Goal: Task Accomplishment & Management: Complete application form

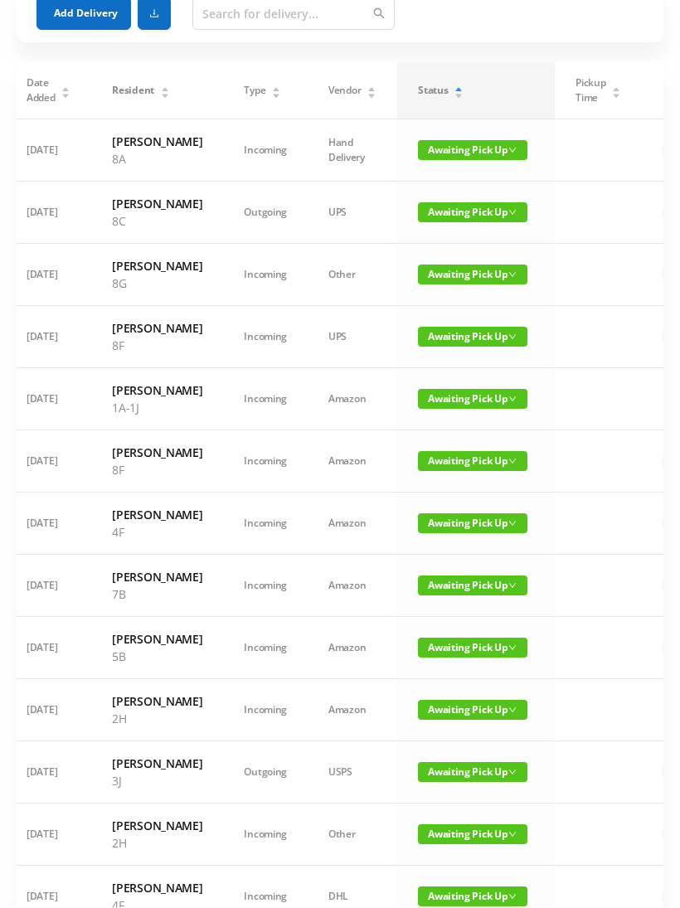
scroll to position [94, 0]
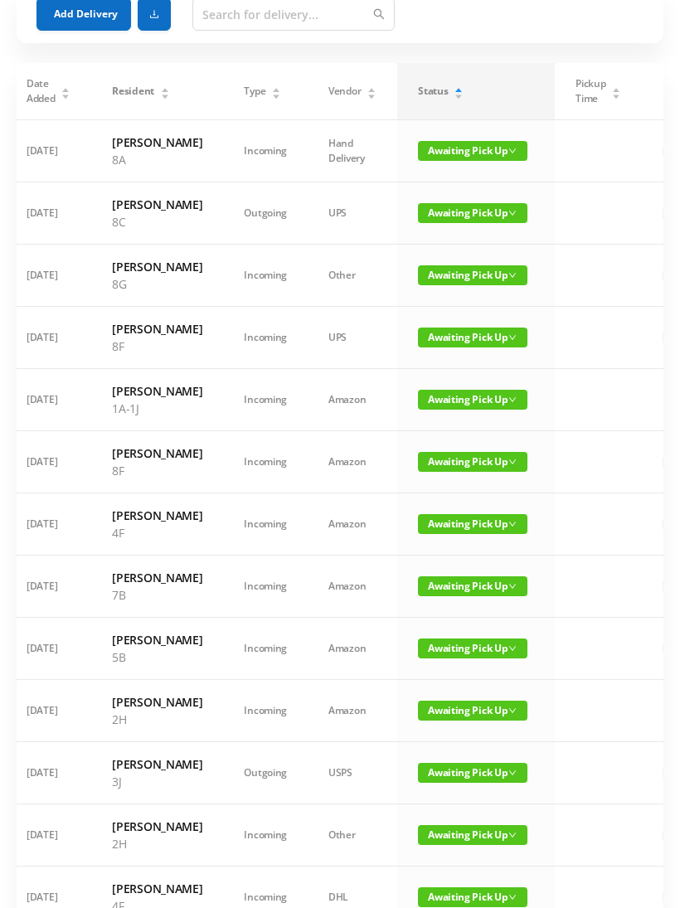
click at [466, 347] on span "Awaiting Pick Up" at bounding box center [472, 337] width 109 height 20
click at [457, 441] on link "Picked Up" at bounding box center [463, 439] width 108 height 27
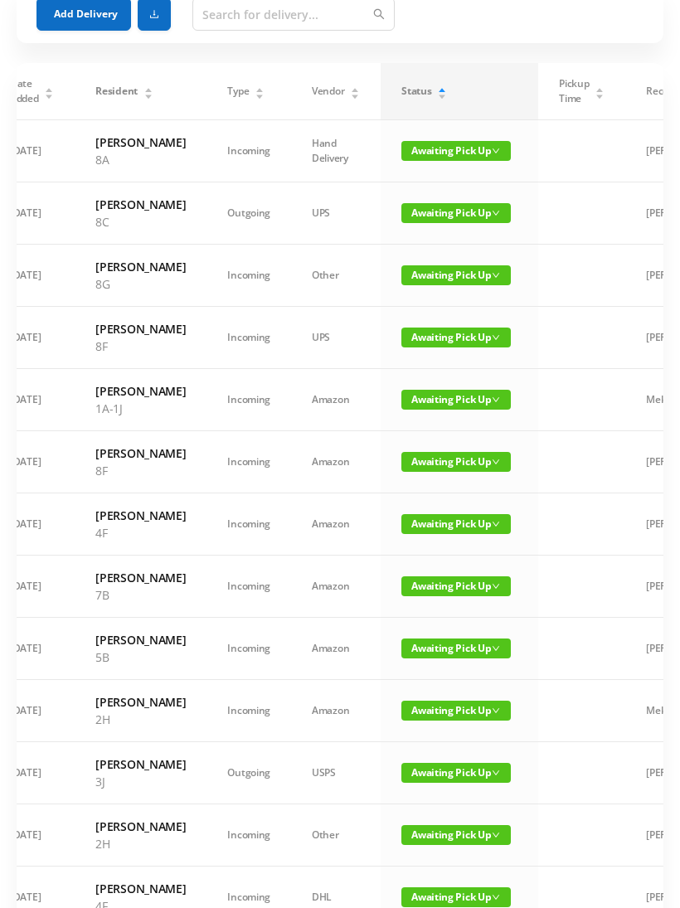
scroll to position [0, 27]
click at [442, 409] on span "Awaiting Pick Up" at bounding box center [456, 400] width 109 height 20
click at [440, 517] on link "Picked Up" at bounding box center [447, 519] width 108 height 27
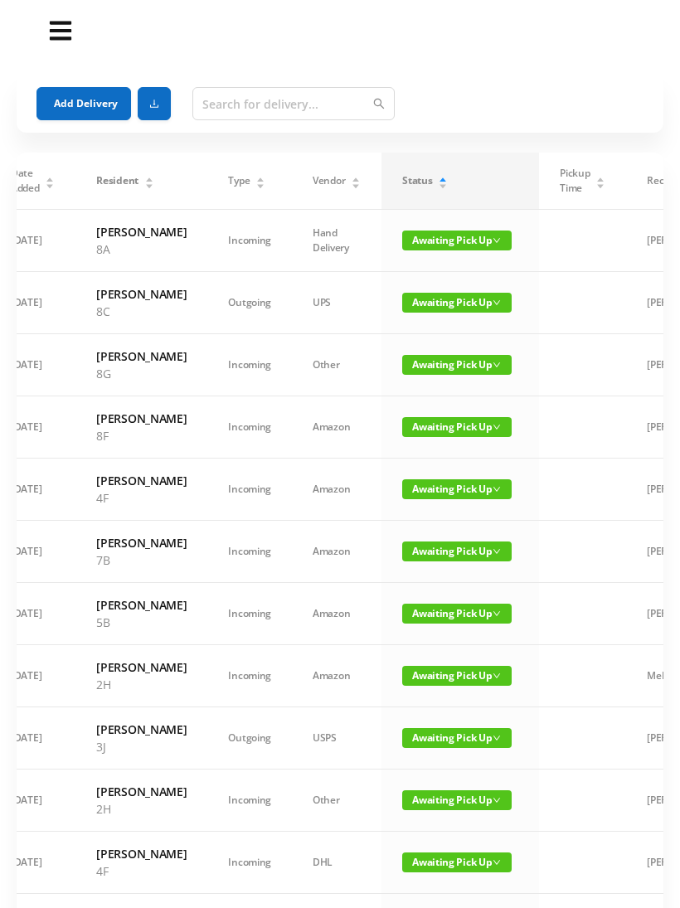
scroll to position [0, 0]
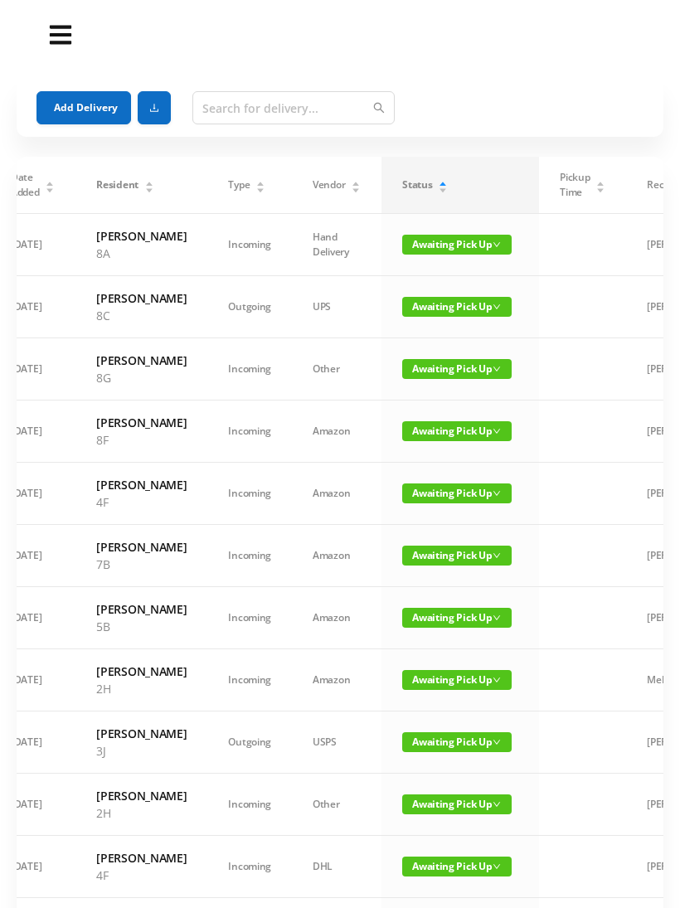
click at [80, 112] on button "Add Delivery" at bounding box center [83, 107] width 94 height 33
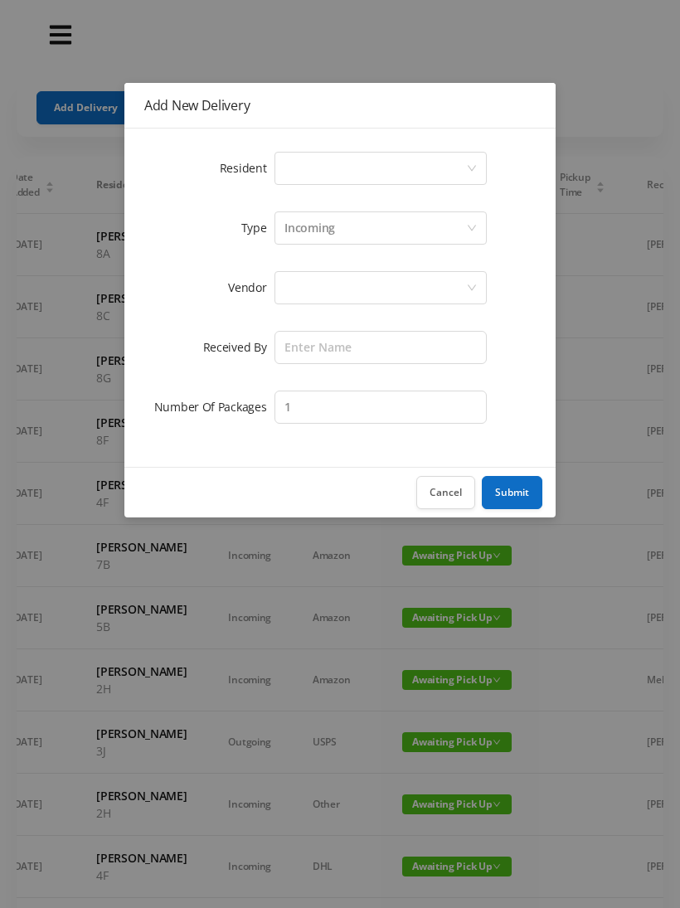
click at [331, 172] on div "Select a person" at bounding box center [375, 168] width 182 height 31
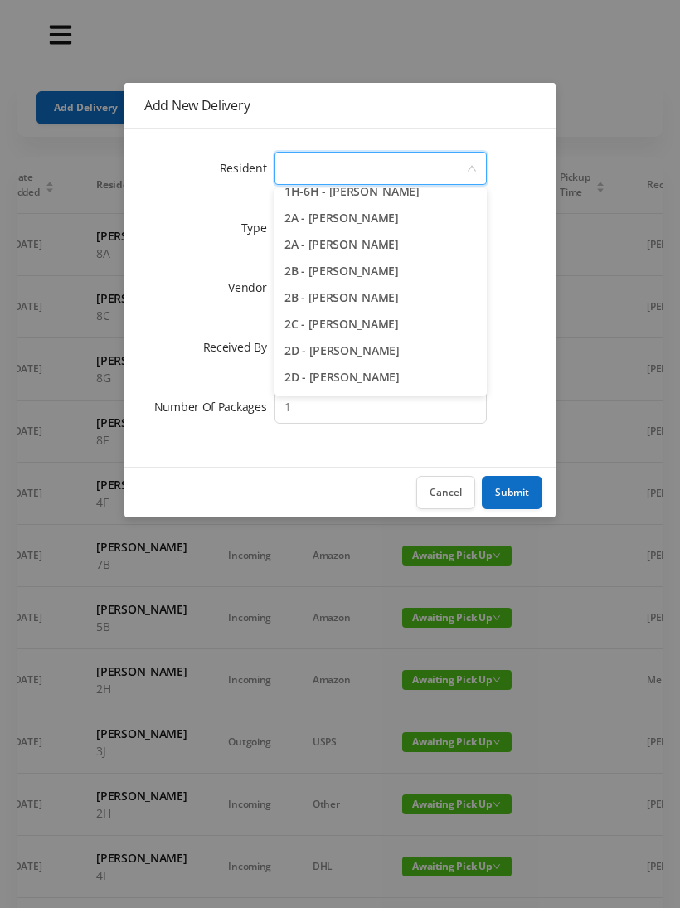
scroll to position [287, 0]
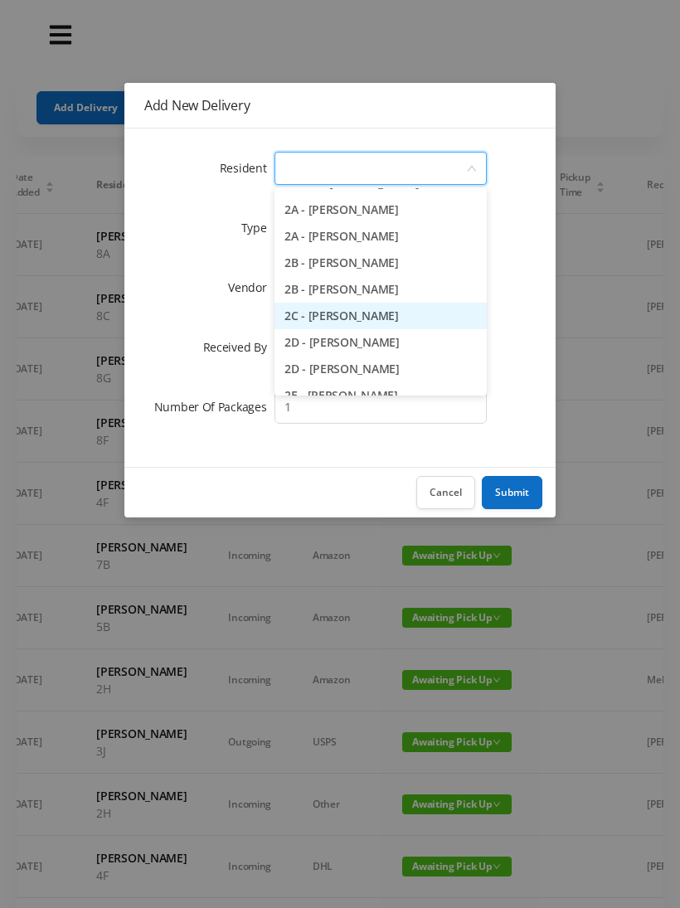
click at [413, 316] on li "2C - [PERSON_NAME]" at bounding box center [380, 316] width 212 height 27
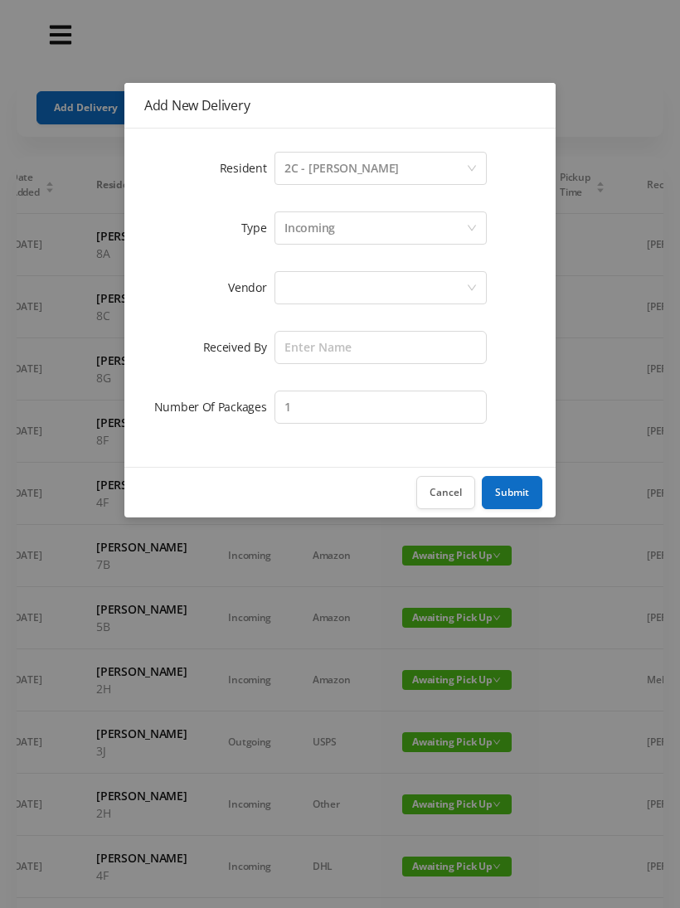
click at [360, 228] on div "Incoming" at bounding box center [375, 227] width 182 height 31
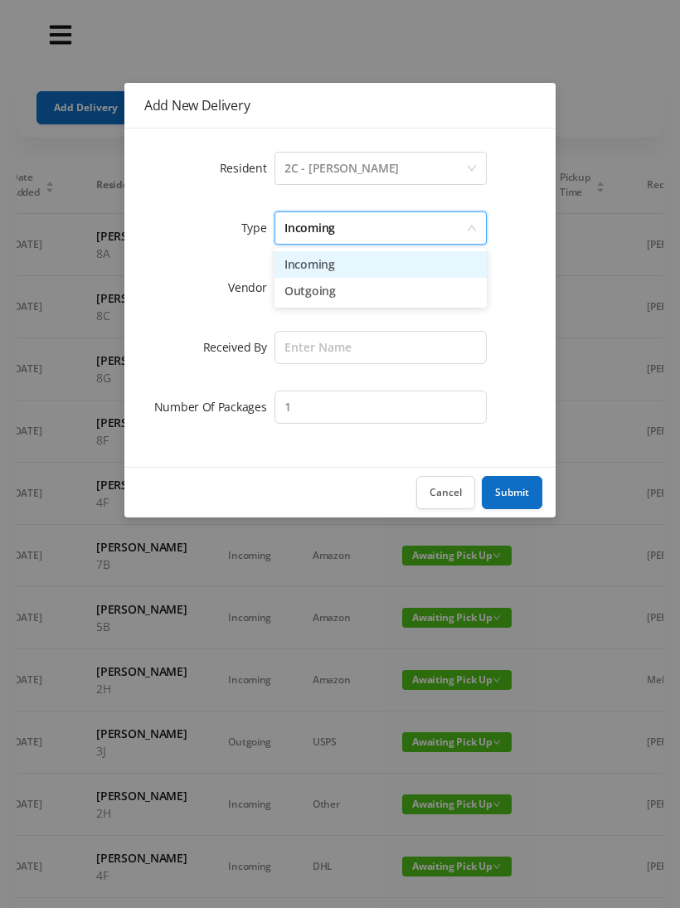
click at [328, 268] on li "Incoming" at bounding box center [380, 264] width 212 height 27
click at [325, 290] on div at bounding box center [375, 287] width 182 height 31
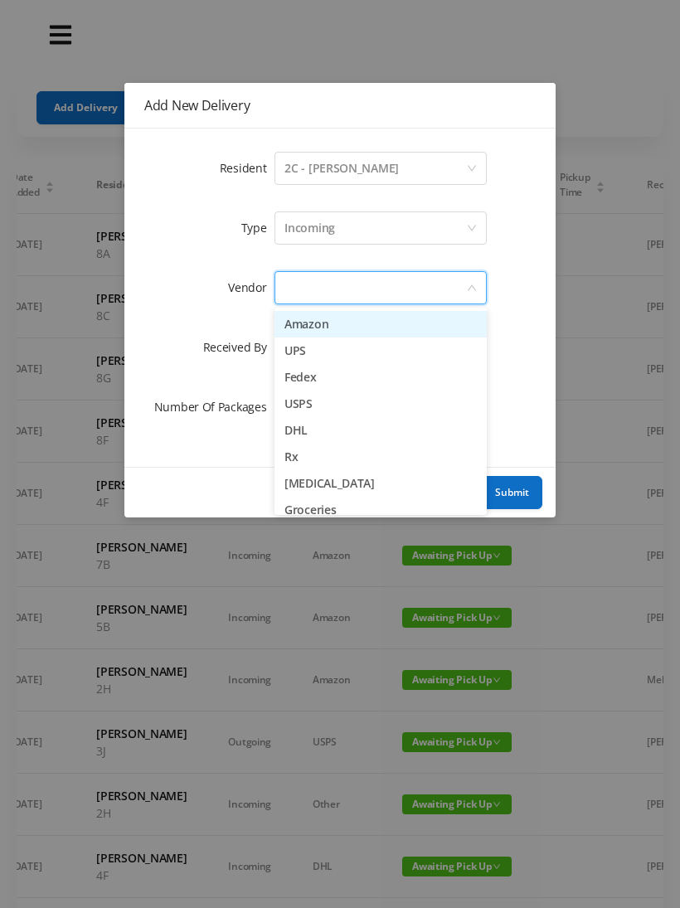
click at [364, 483] on li "[MEDICAL_DATA]" at bounding box center [380, 483] width 212 height 27
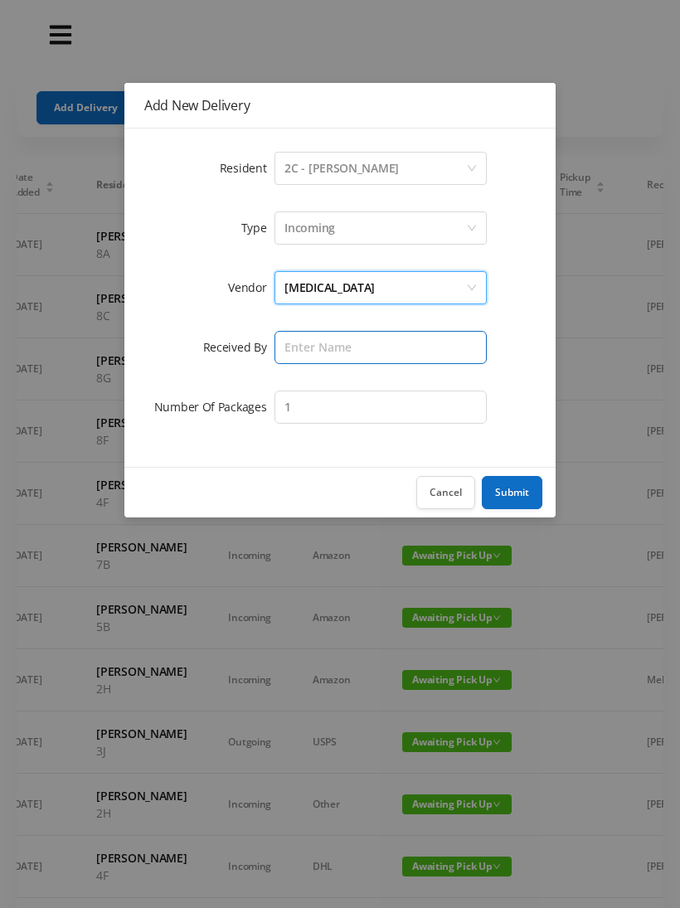
click at [346, 349] on input "text" at bounding box center [380, 347] width 212 height 33
type input "Melece"
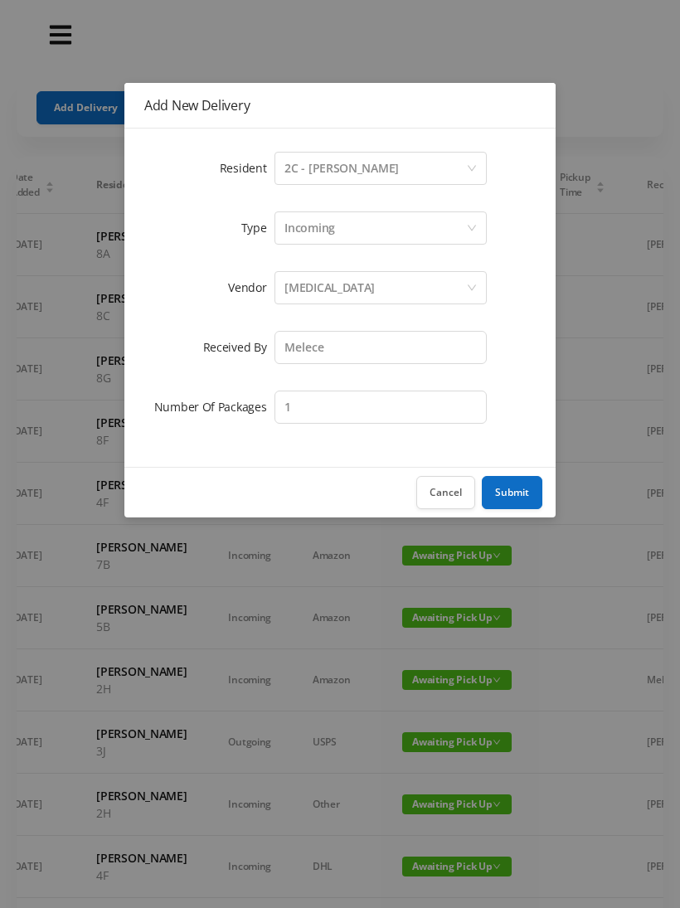
click at [515, 490] on button "Submit" at bounding box center [512, 492] width 61 height 33
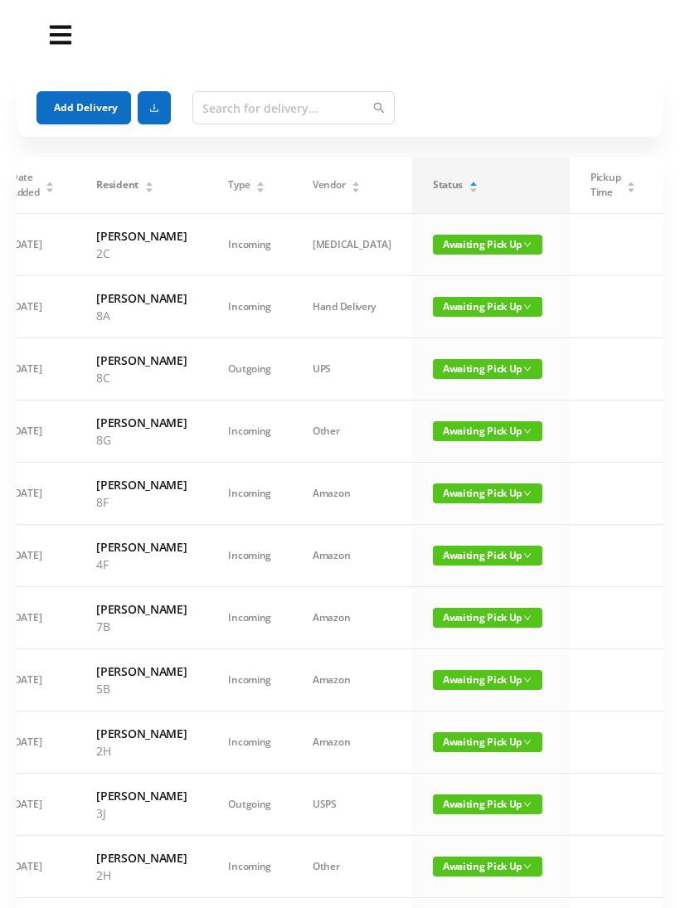
click at [105, 109] on button "Add Delivery" at bounding box center [83, 107] width 94 height 33
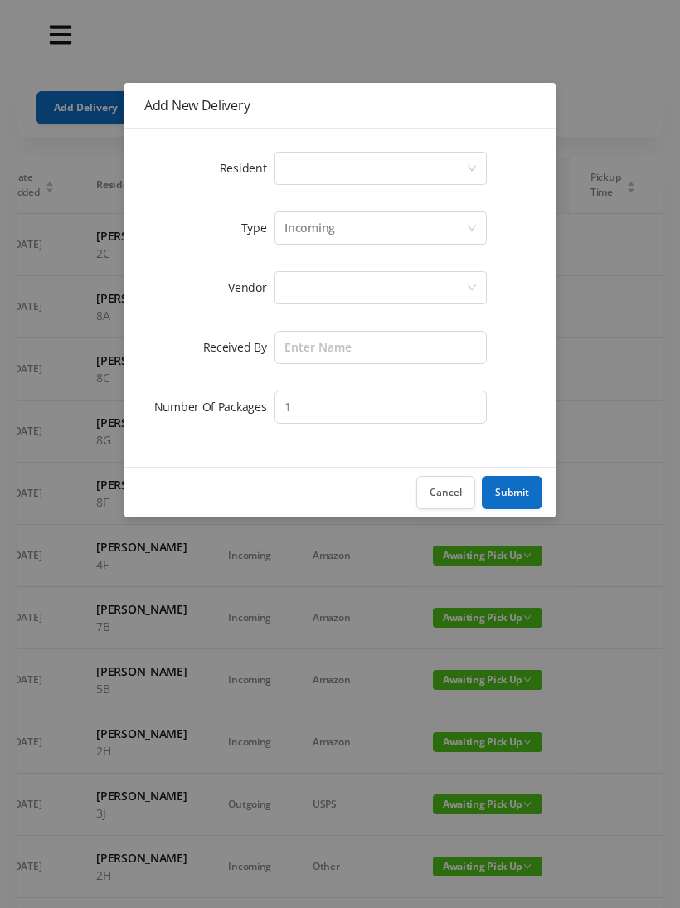
click at [339, 170] on div "Select a person" at bounding box center [375, 168] width 182 height 31
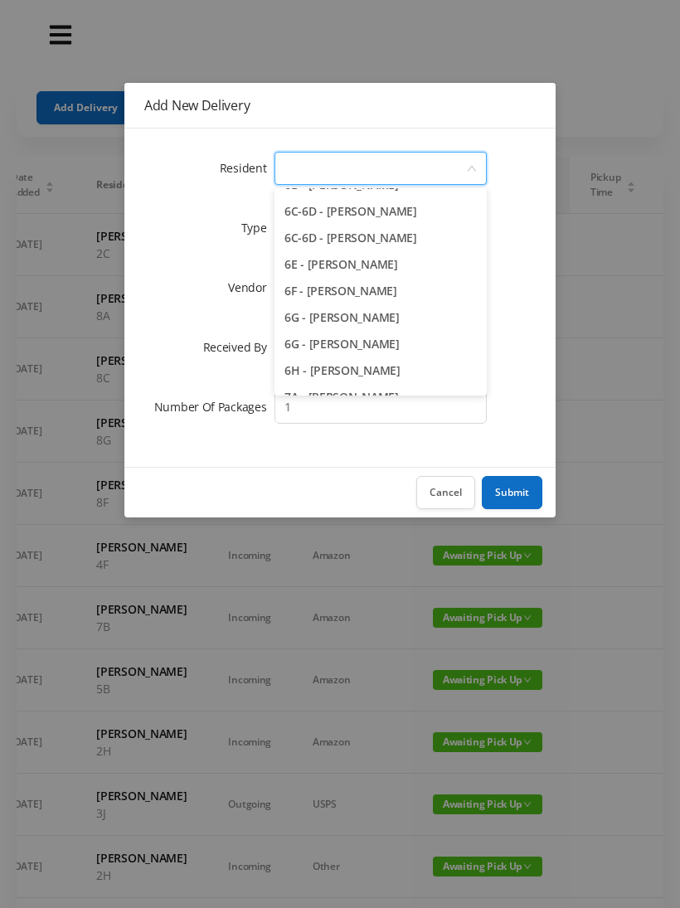
scroll to position [1719, 0]
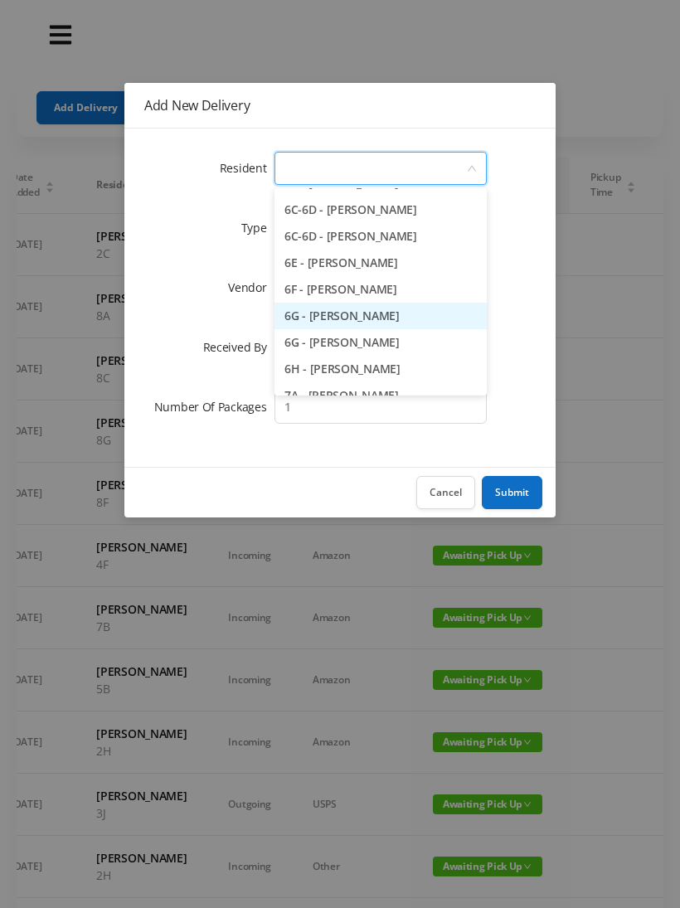
click at [419, 313] on li "6G - [PERSON_NAME]" at bounding box center [380, 316] width 212 height 27
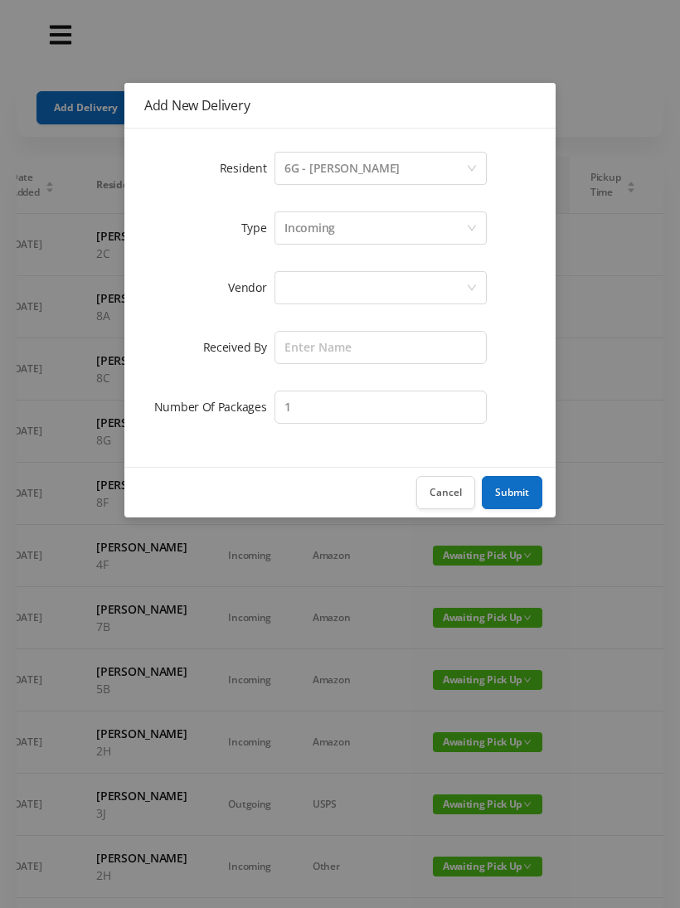
click at [351, 229] on div "Incoming" at bounding box center [375, 227] width 182 height 31
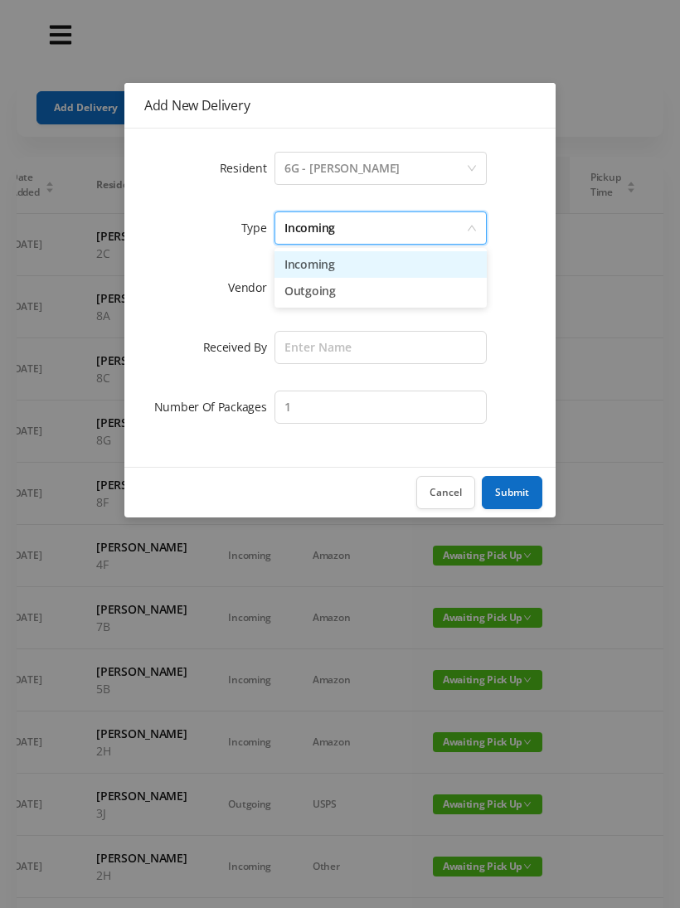
click at [322, 266] on li "Incoming" at bounding box center [380, 264] width 212 height 27
click at [319, 296] on div at bounding box center [375, 287] width 182 height 31
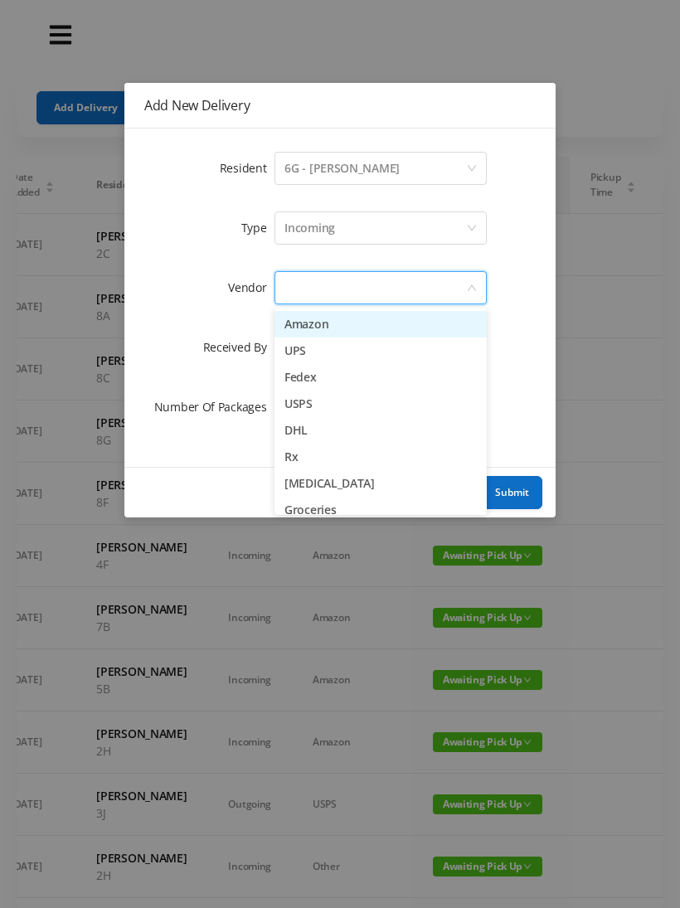
click at [329, 330] on li "Amazon" at bounding box center [380, 324] width 212 height 27
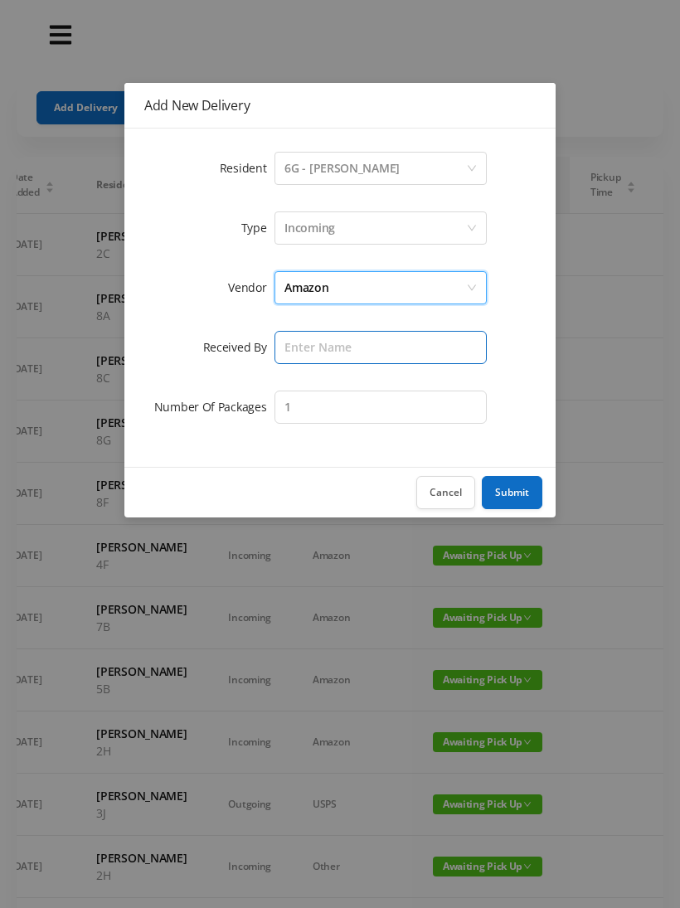
click at [323, 351] on input "text" at bounding box center [380, 347] width 212 height 33
type input "Melece"
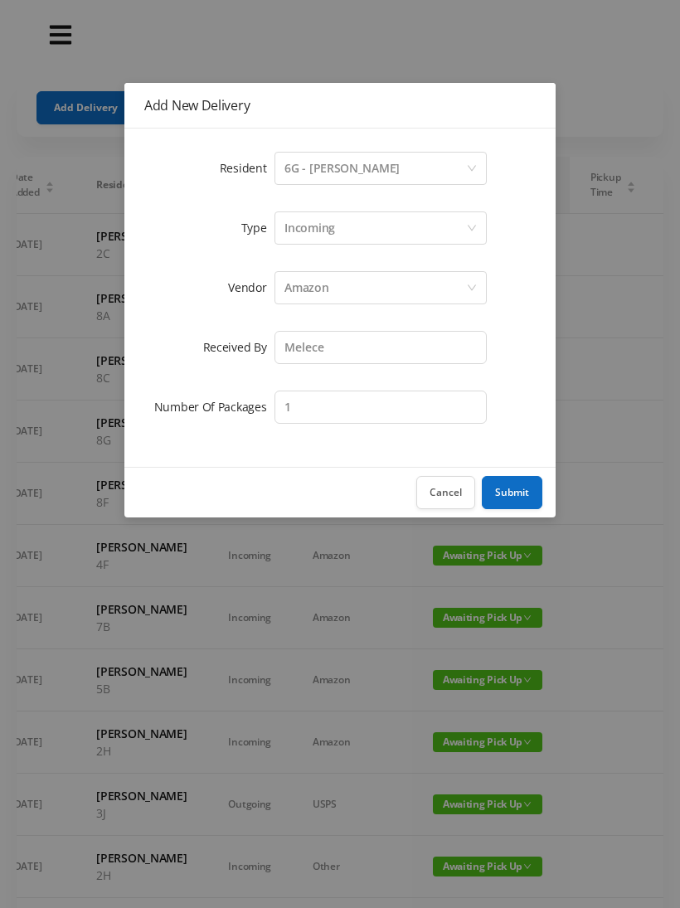
click at [516, 496] on button "Submit" at bounding box center [512, 492] width 61 height 33
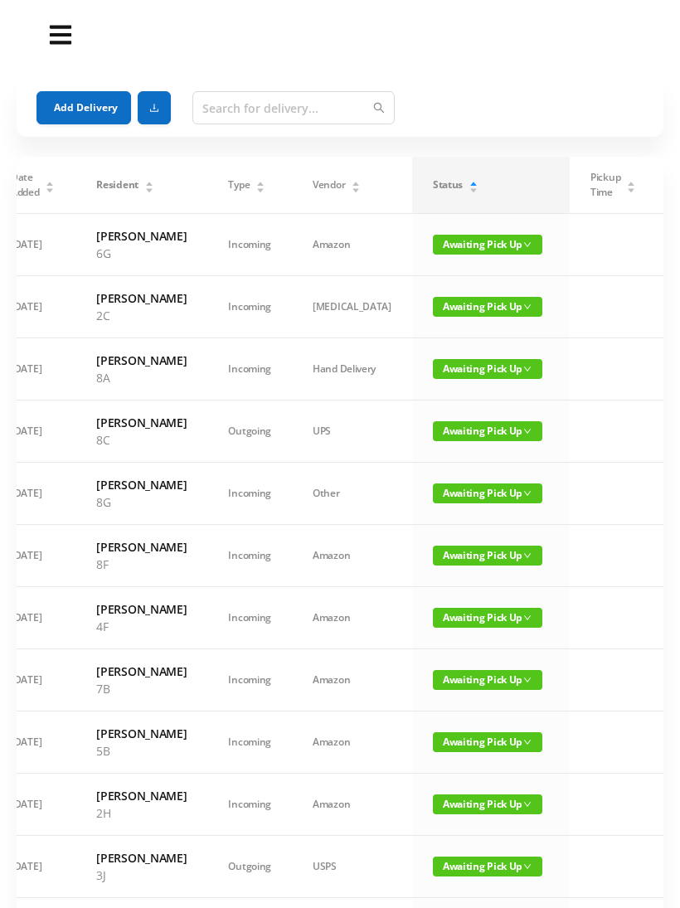
click at [72, 110] on button "Add Delivery" at bounding box center [83, 107] width 94 height 33
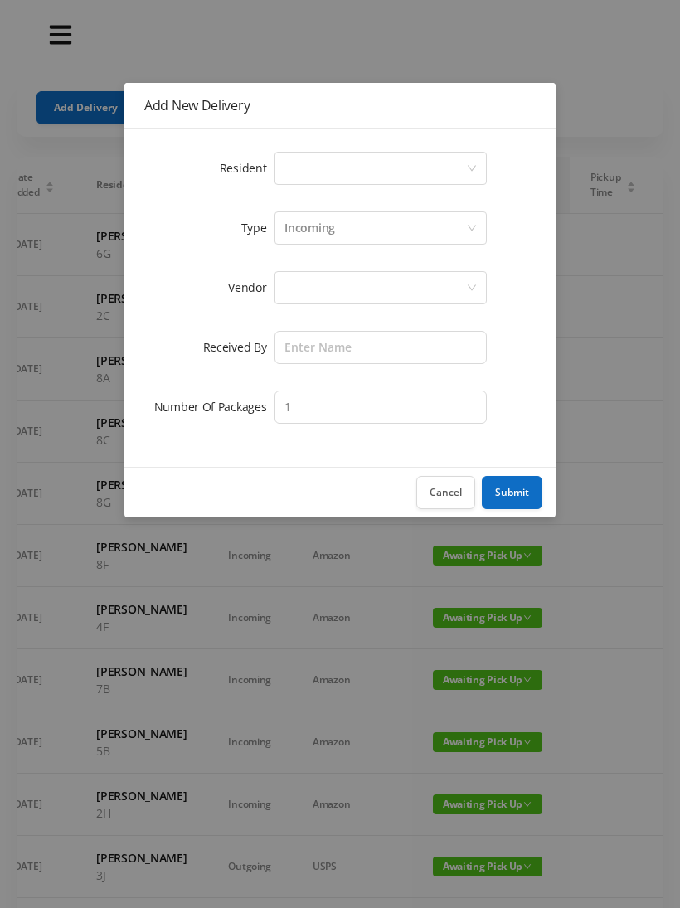
click at [328, 172] on div "Select a person" at bounding box center [375, 168] width 182 height 31
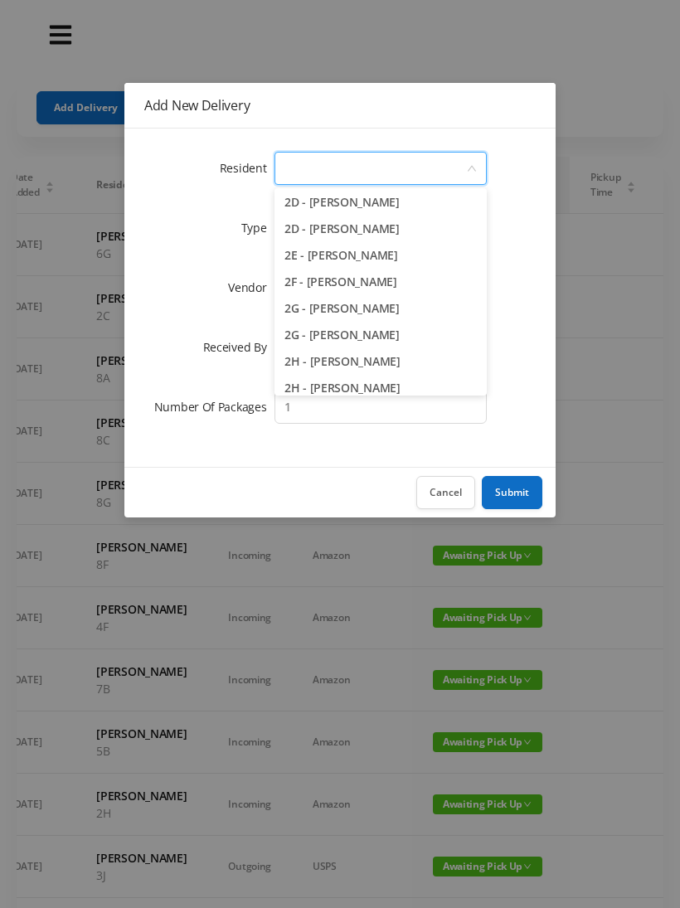
scroll to position [424, 0]
click at [417, 317] on li "2G - [PERSON_NAME]" at bounding box center [380, 311] width 212 height 27
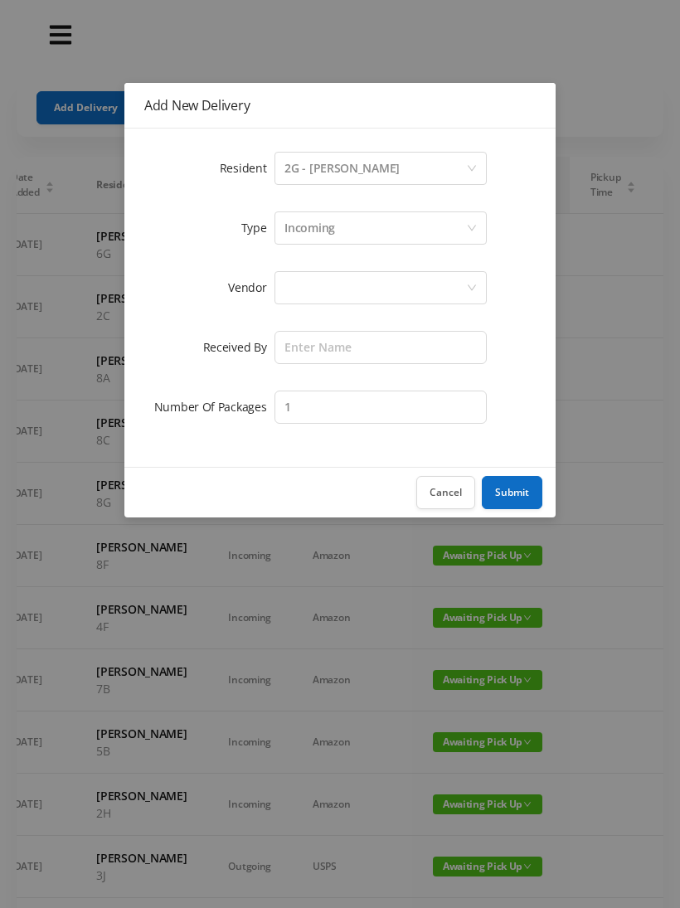
click at [356, 230] on div "Incoming" at bounding box center [375, 227] width 182 height 31
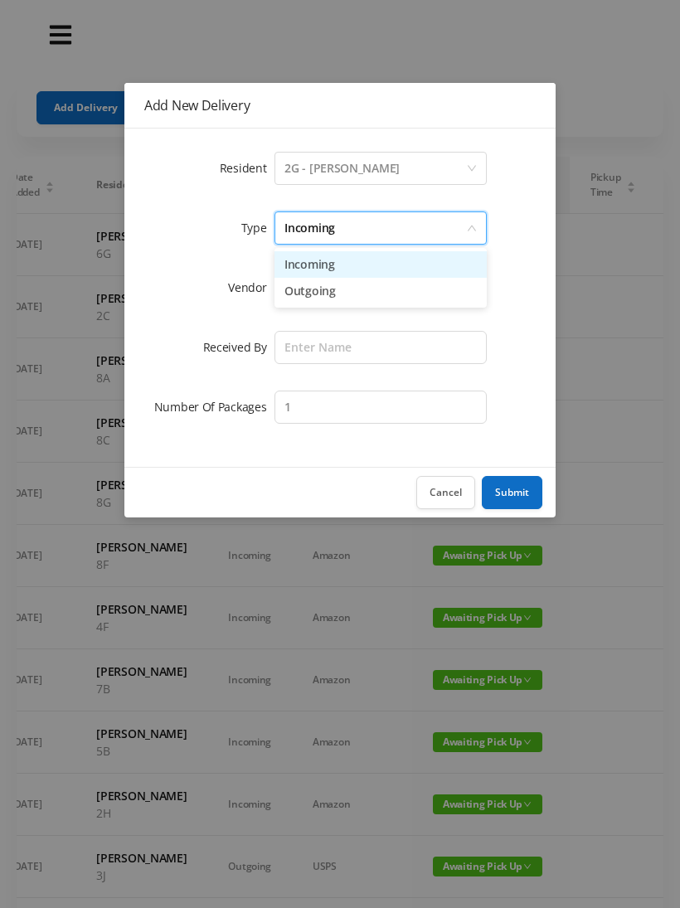
click at [342, 269] on li "Incoming" at bounding box center [380, 264] width 212 height 27
click at [327, 290] on div at bounding box center [375, 287] width 182 height 31
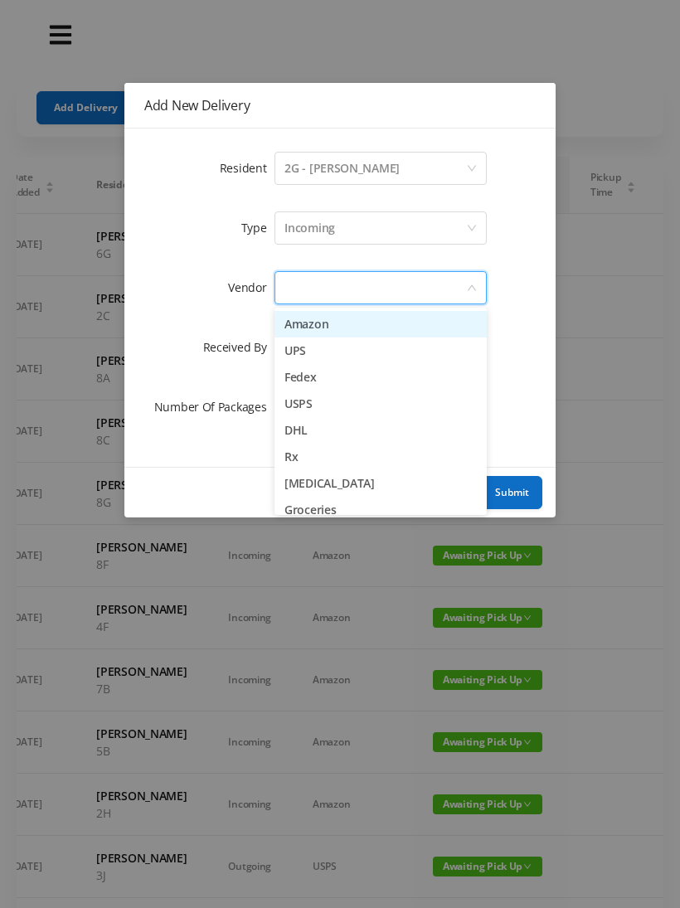
click at [334, 327] on li "Amazon" at bounding box center [380, 324] width 212 height 27
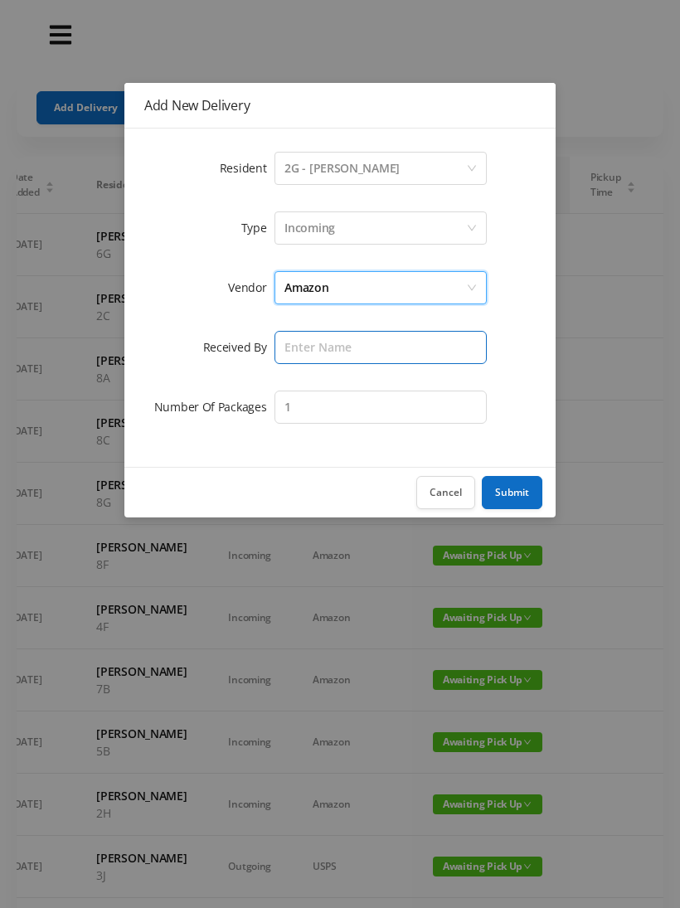
click at [319, 346] on input "text" at bounding box center [380, 347] width 212 height 33
type input "Melece"
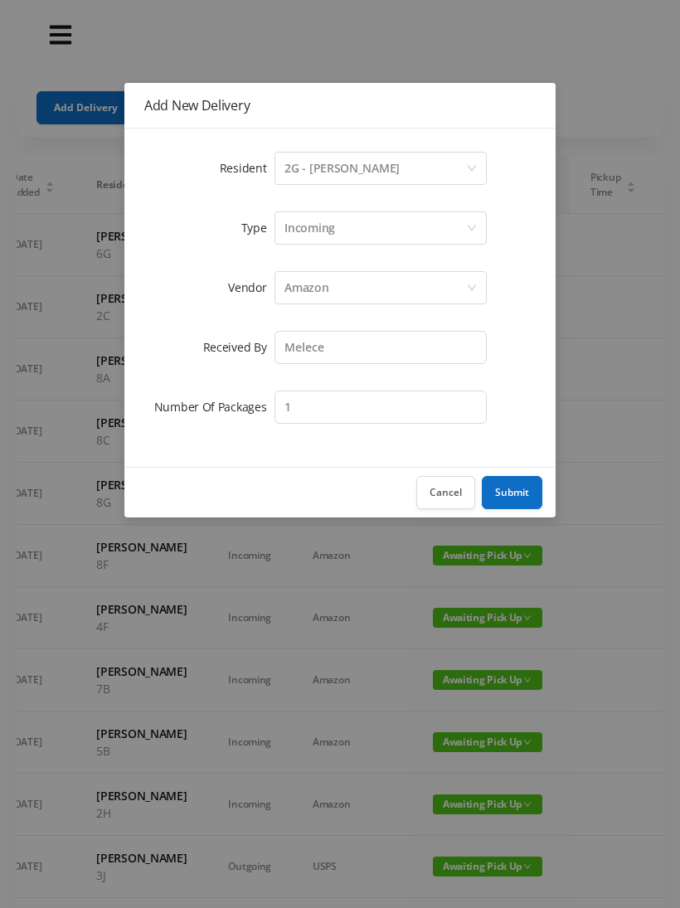
click at [508, 501] on button "Submit" at bounding box center [512, 492] width 61 height 33
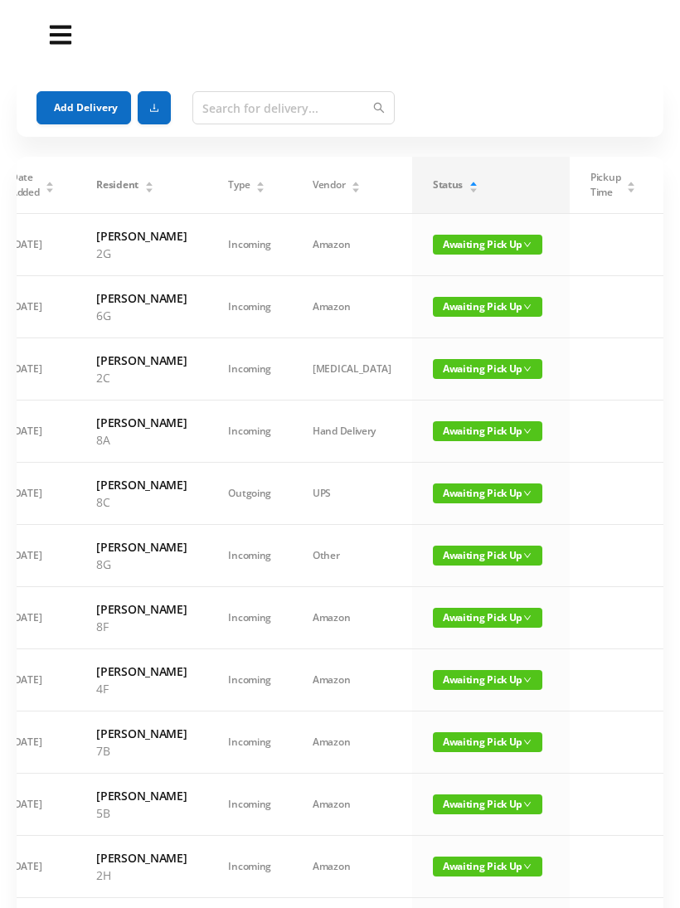
click at [103, 115] on button "Add Delivery" at bounding box center [83, 107] width 94 height 33
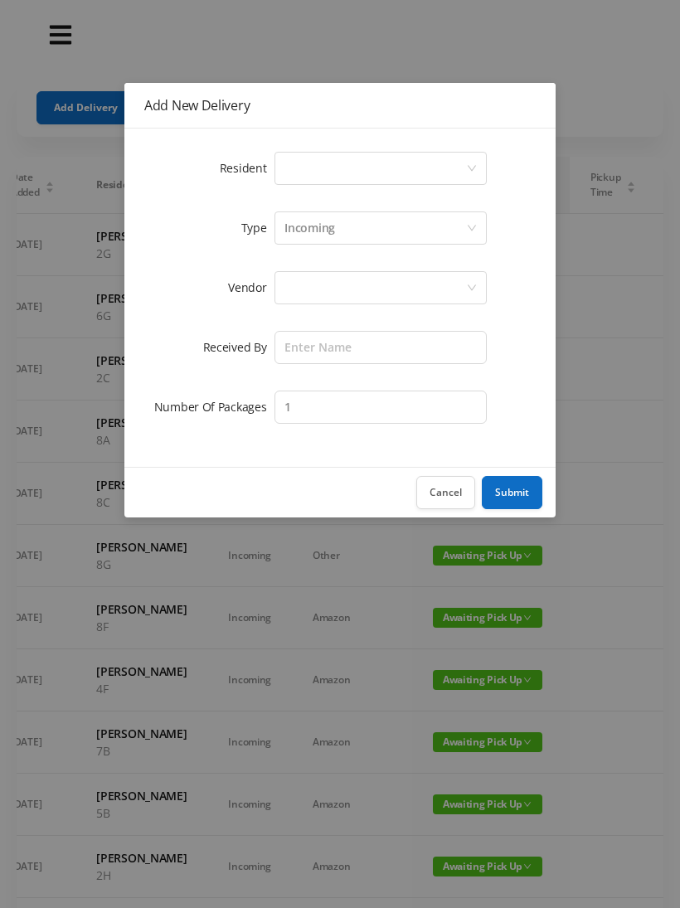
click at [345, 167] on div "Select a person" at bounding box center [375, 168] width 182 height 31
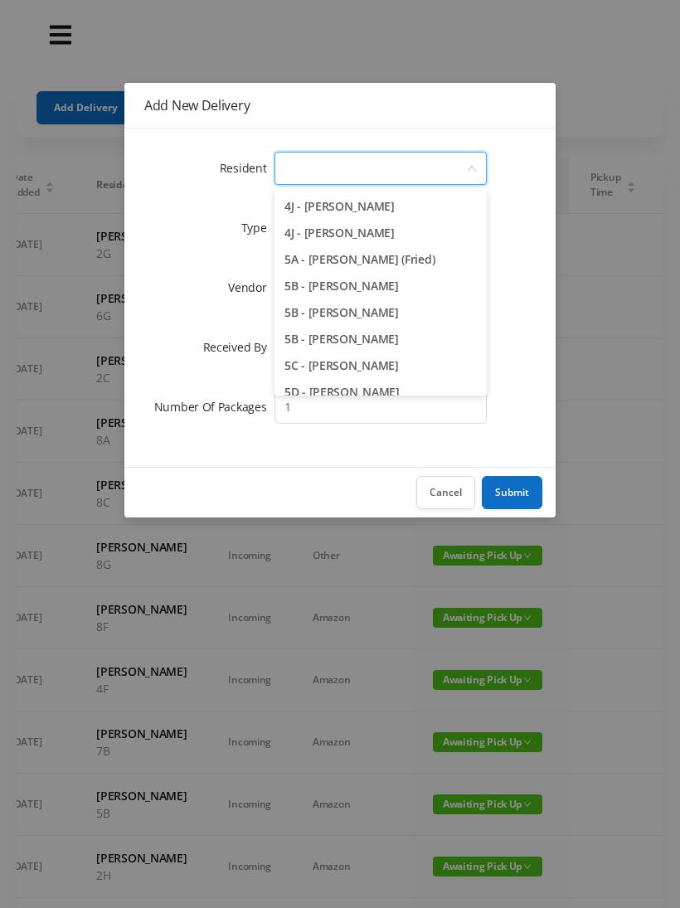
scroll to position [1244, 0]
click at [438, 269] on li "5A - [PERSON_NAME] (Fried)" at bounding box center [380, 260] width 212 height 27
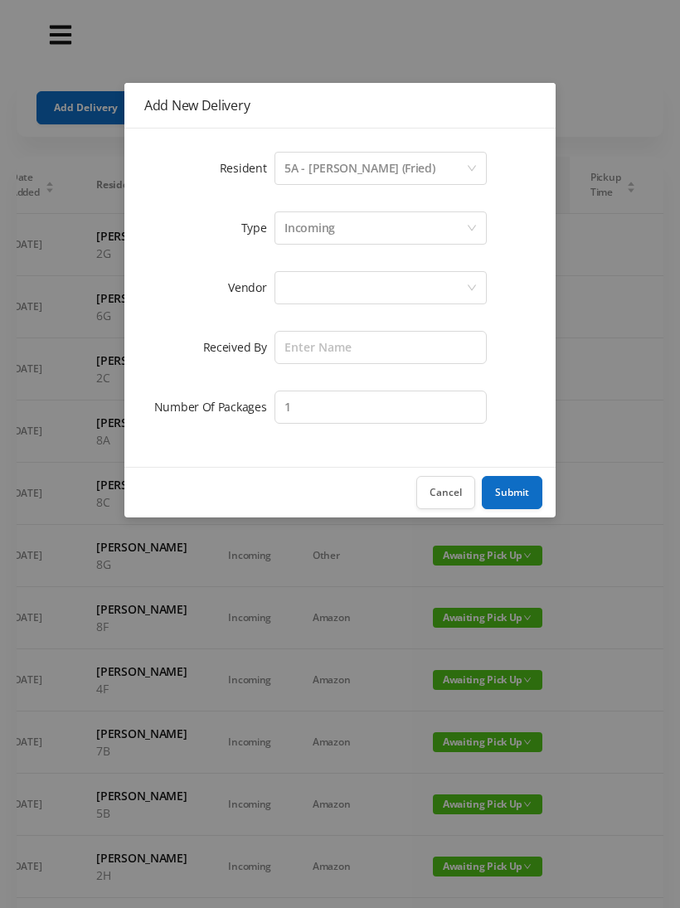
click at [352, 228] on div "Incoming" at bounding box center [375, 227] width 182 height 31
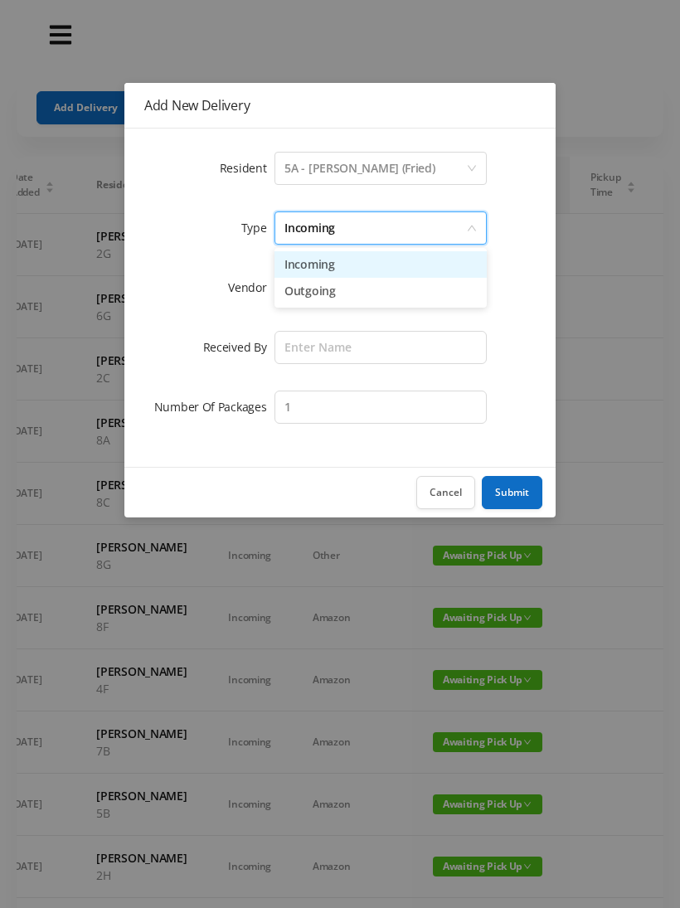
click at [329, 273] on li "Incoming" at bounding box center [380, 264] width 212 height 27
click at [320, 294] on div at bounding box center [375, 287] width 182 height 31
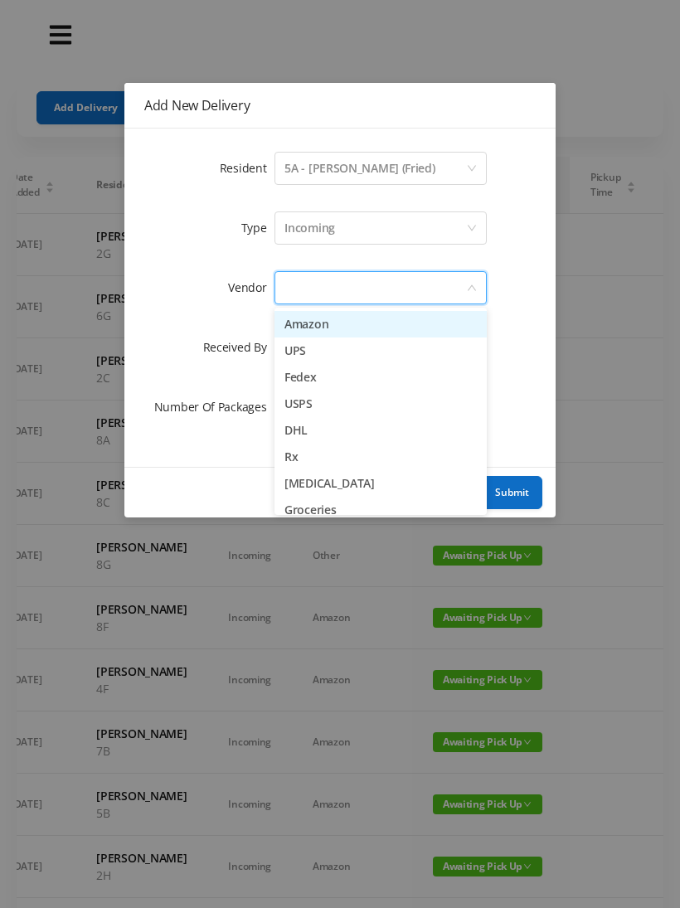
click at [336, 329] on li "Amazon" at bounding box center [380, 324] width 212 height 27
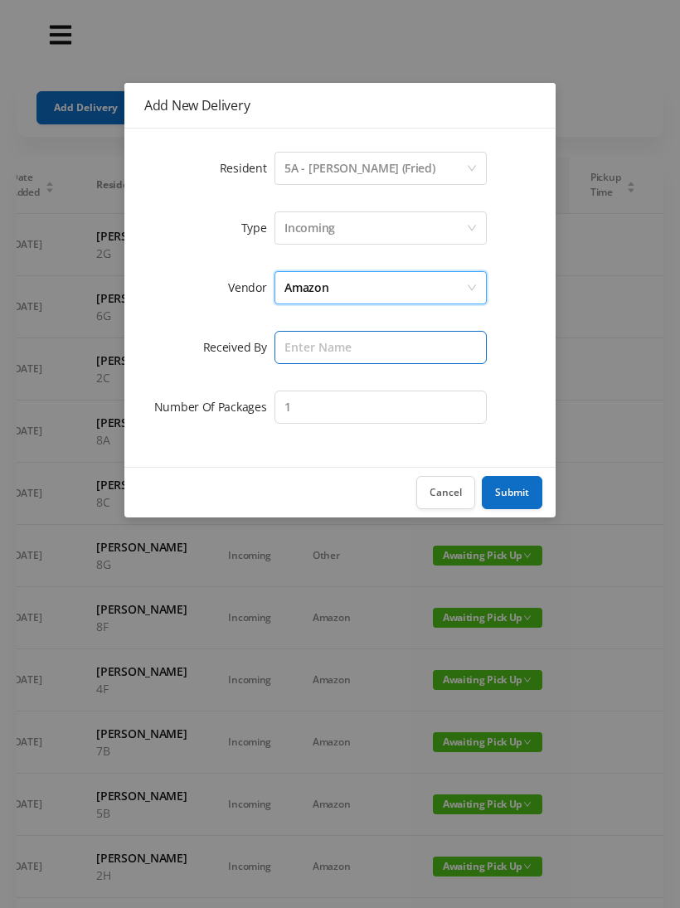
click at [321, 351] on input "text" at bounding box center [380, 347] width 212 height 33
type input "Melece"
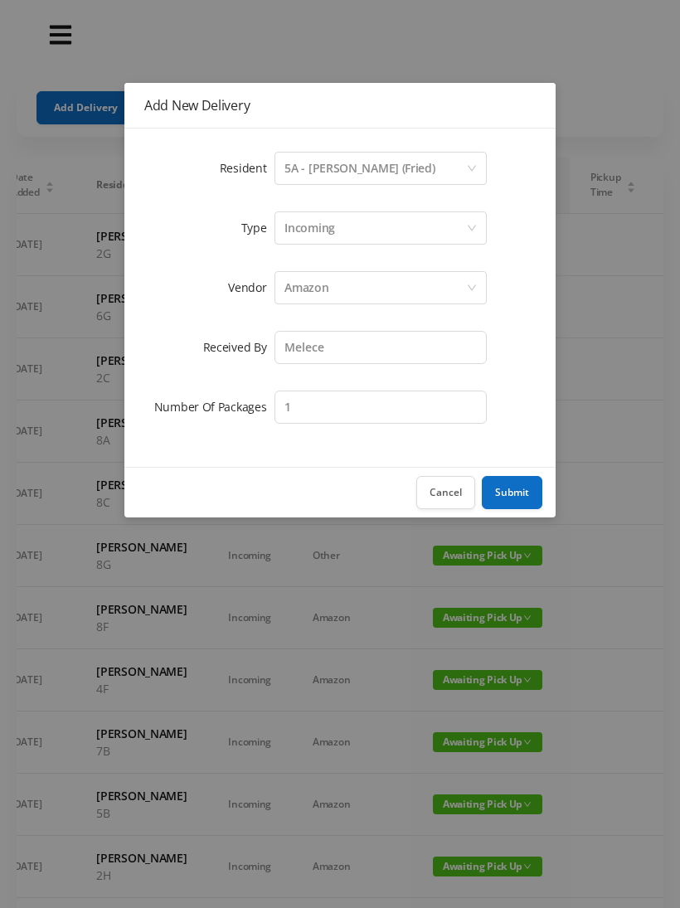
click at [516, 488] on button "Submit" at bounding box center [512, 492] width 61 height 33
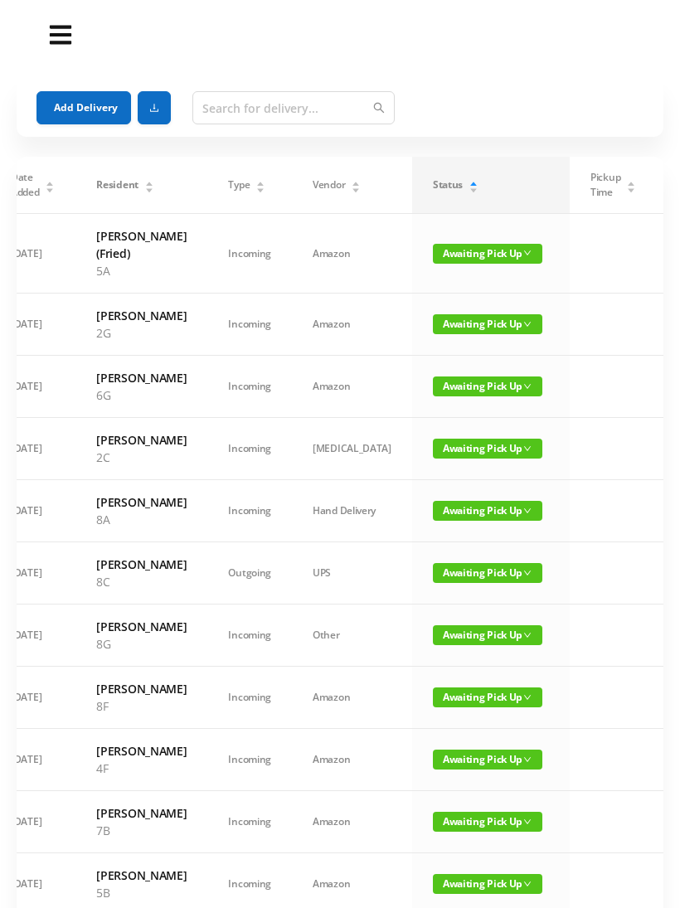
click at [90, 108] on button "Add Delivery" at bounding box center [83, 107] width 94 height 33
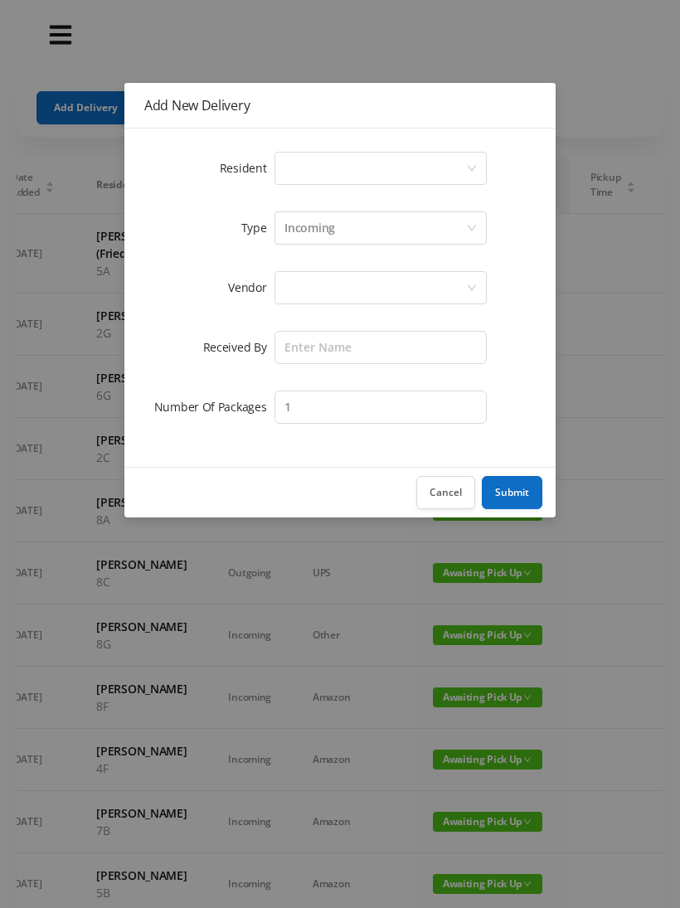
click at [351, 165] on div "Select a person" at bounding box center [375, 168] width 182 height 31
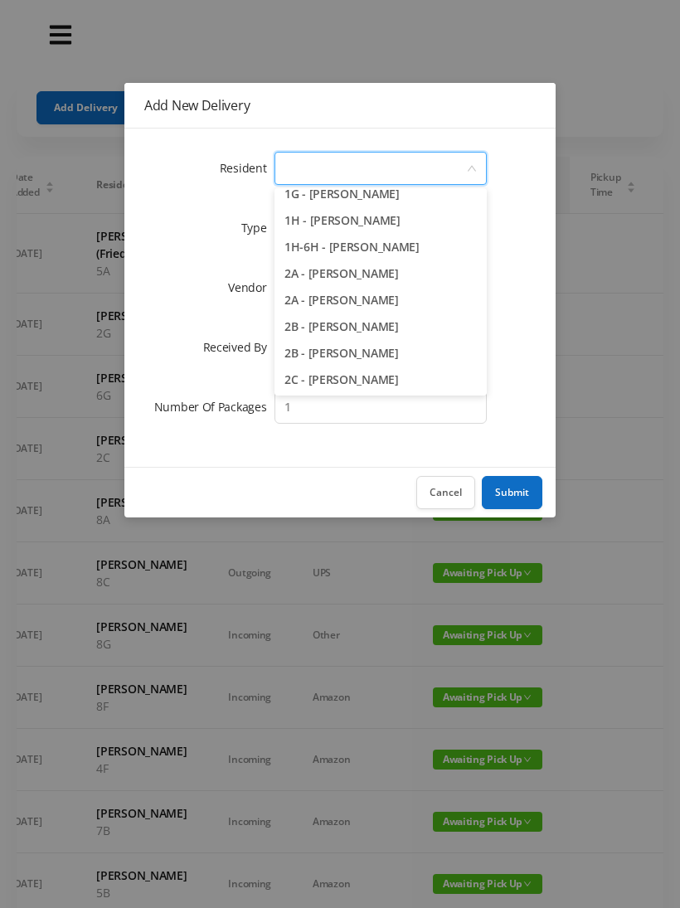
scroll to position [224, 0]
click at [418, 302] on li "2A - [PERSON_NAME]" at bounding box center [380, 299] width 212 height 27
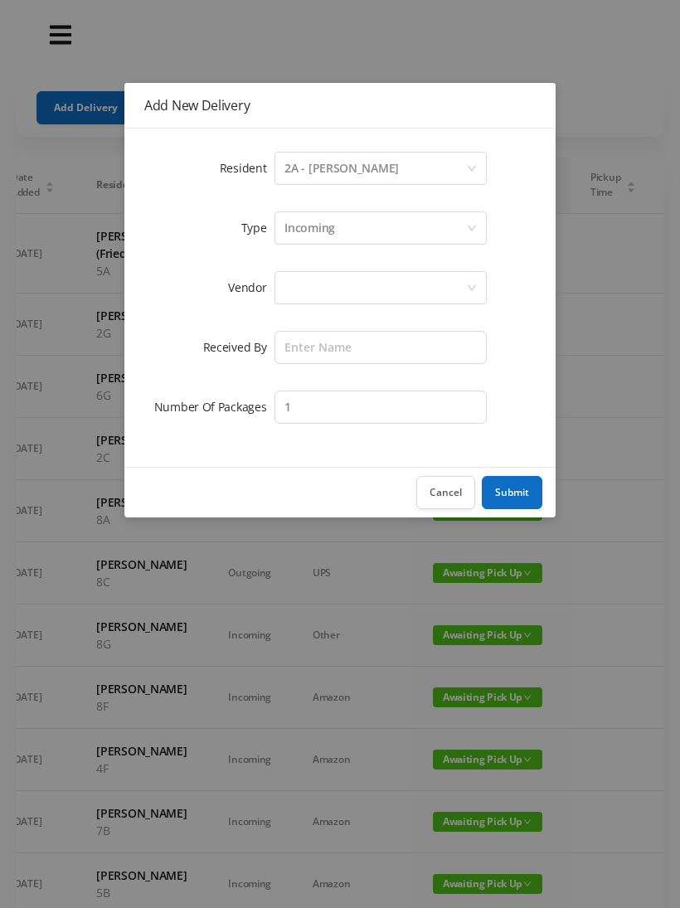
click at [346, 232] on div "Incoming" at bounding box center [375, 227] width 182 height 31
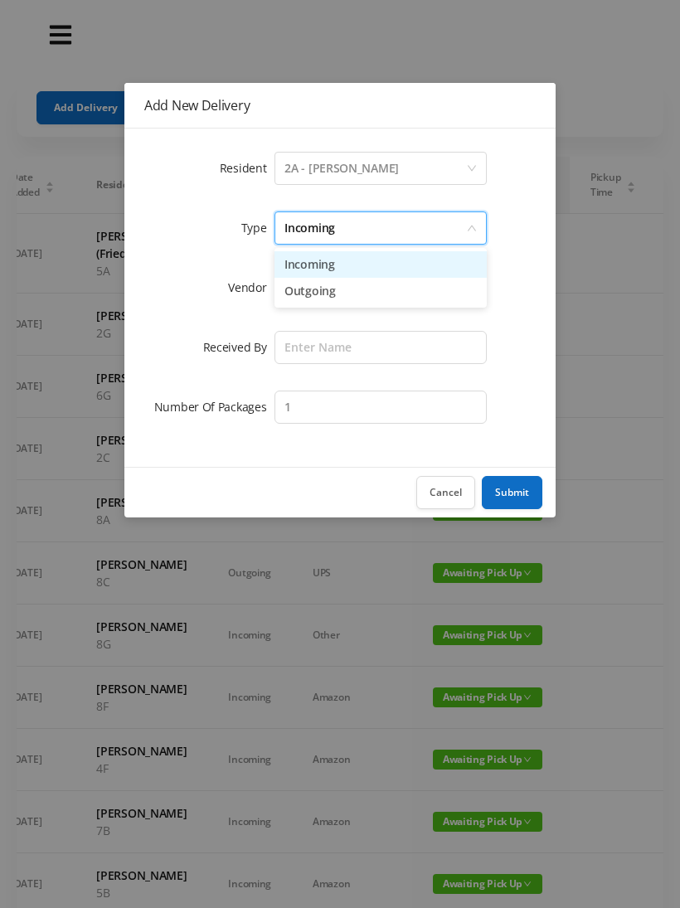
click at [334, 270] on li "Incoming" at bounding box center [380, 264] width 212 height 27
click at [327, 293] on div at bounding box center [375, 287] width 182 height 31
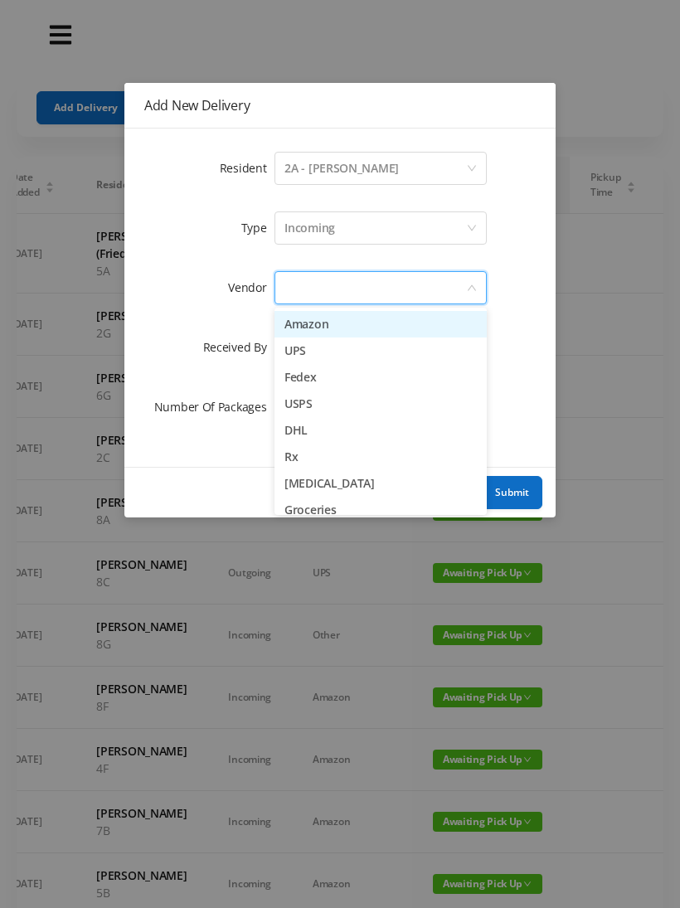
click at [329, 327] on li "Amazon" at bounding box center [380, 324] width 212 height 27
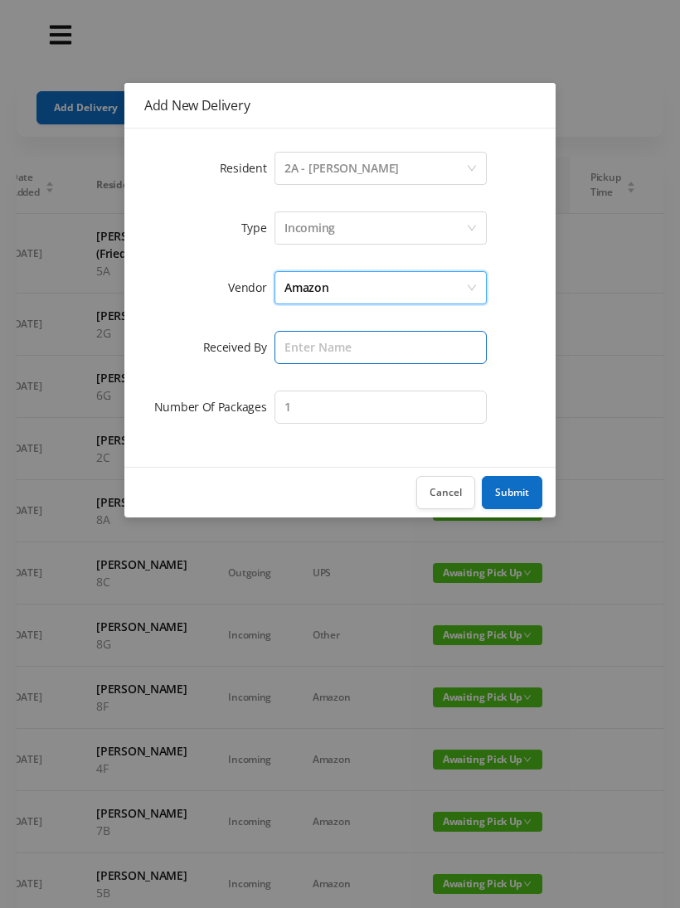
click at [322, 343] on input "text" at bounding box center [380, 347] width 212 height 33
type input "Melece"
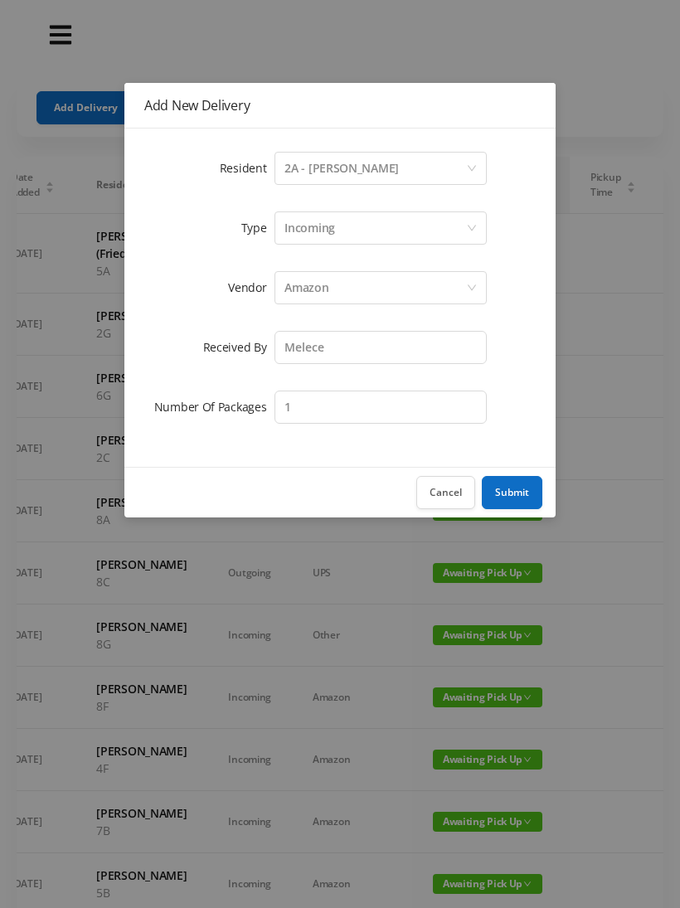
click at [516, 492] on button "Submit" at bounding box center [512, 492] width 61 height 33
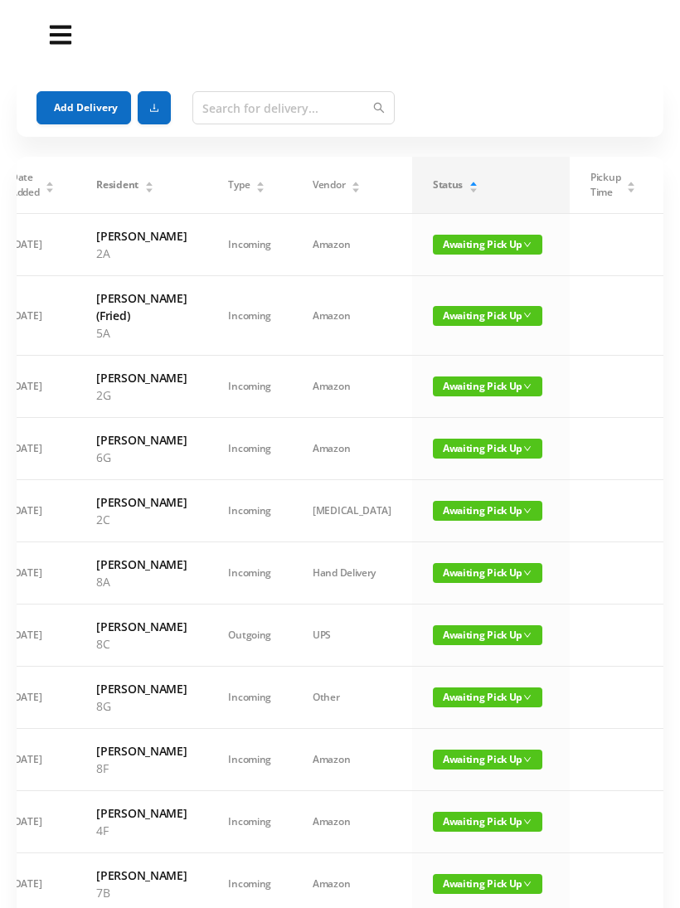
click at [92, 109] on button "Add Delivery" at bounding box center [83, 107] width 94 height 33
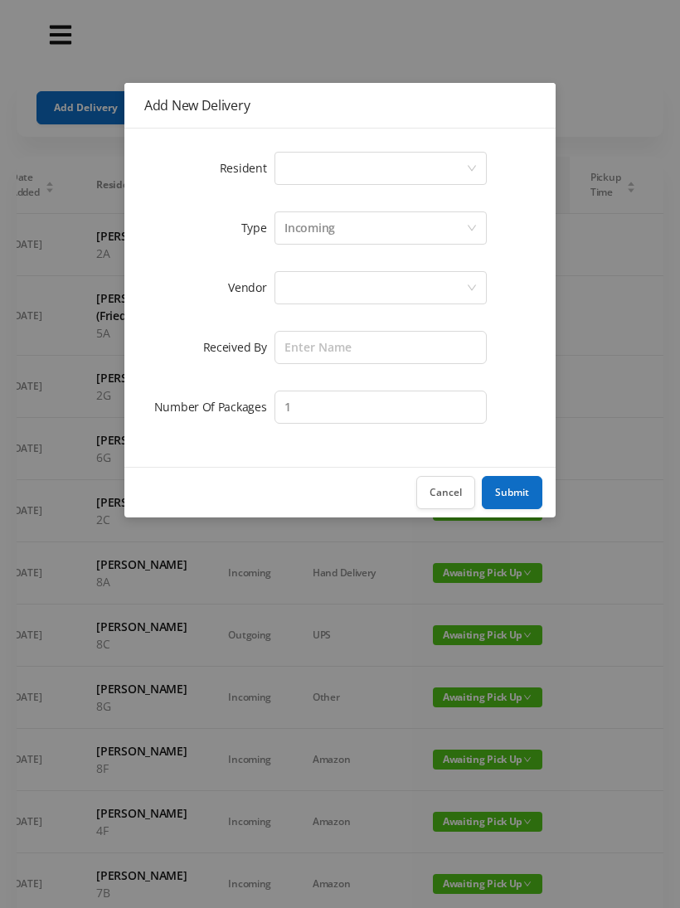
click at [337, 165] on div "Select a person" at bounding box center [375, 168] width 182 height 31
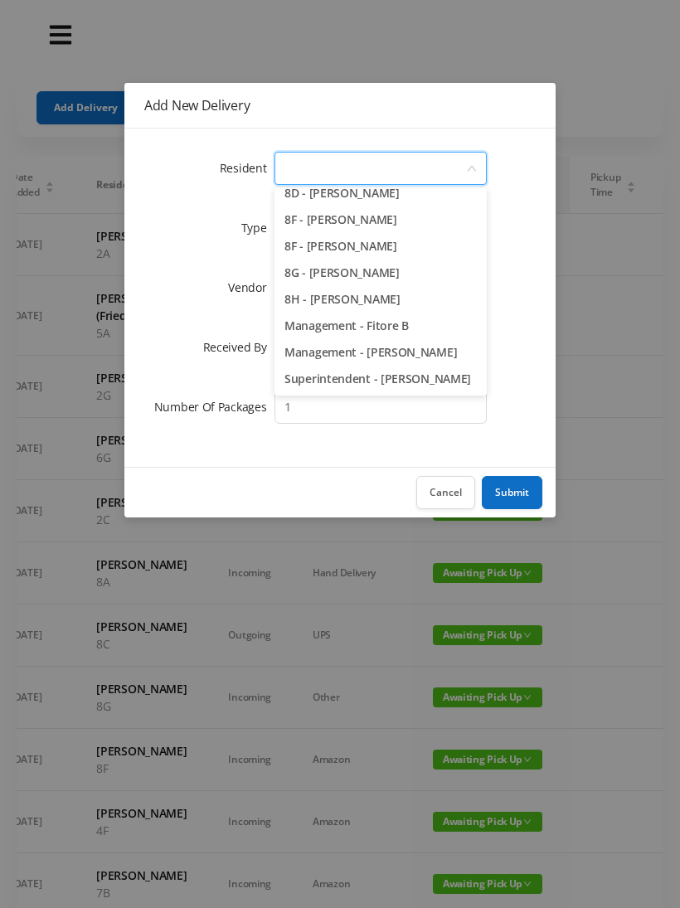
scroll to position [2346, 0]
click at [439, 301] on li "8H - [PERSON_NAME]" at bounding box center [380, 299] width 212 height 27
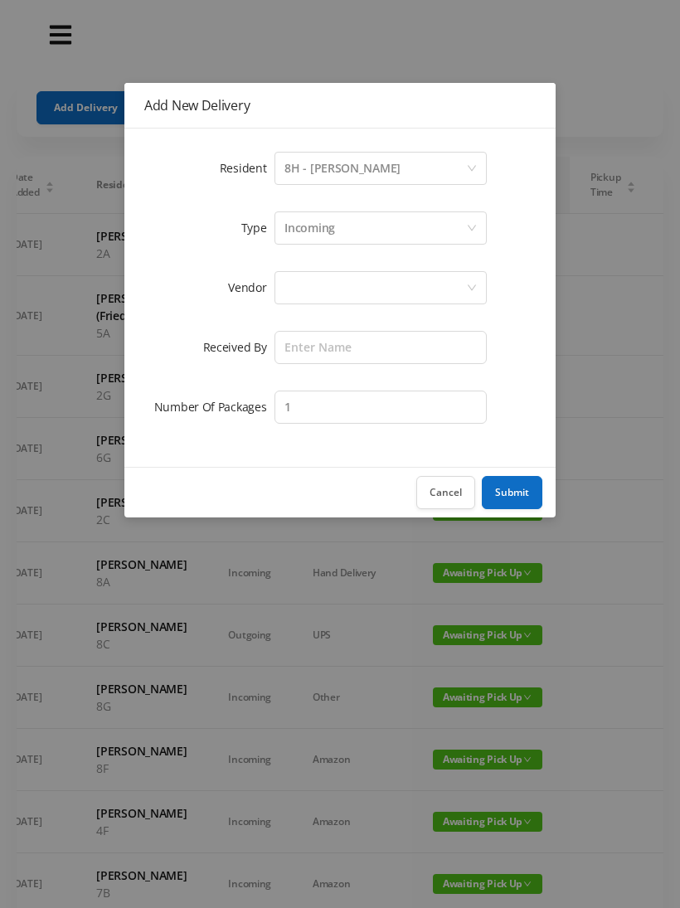
click at [364, 228] on div "Incoming" at bounding box center [375, 227] width 182 height 31
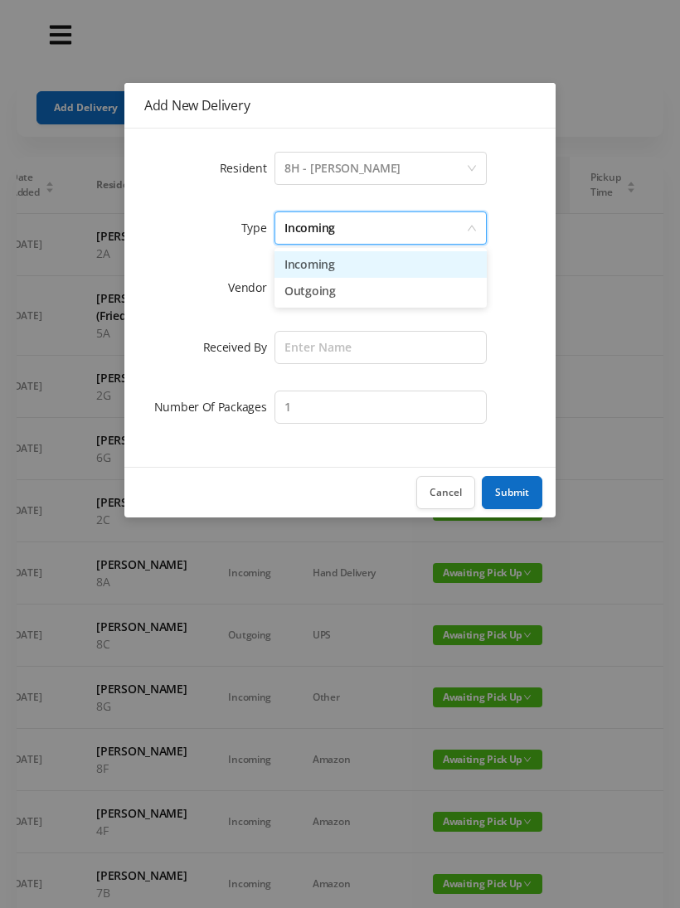
click at [344, 265] on li "Incoming" at bounding box center [380, 264] width 212 height 27
click at [332, 292] on div at bounding box center [375, 287] width 182 height 31
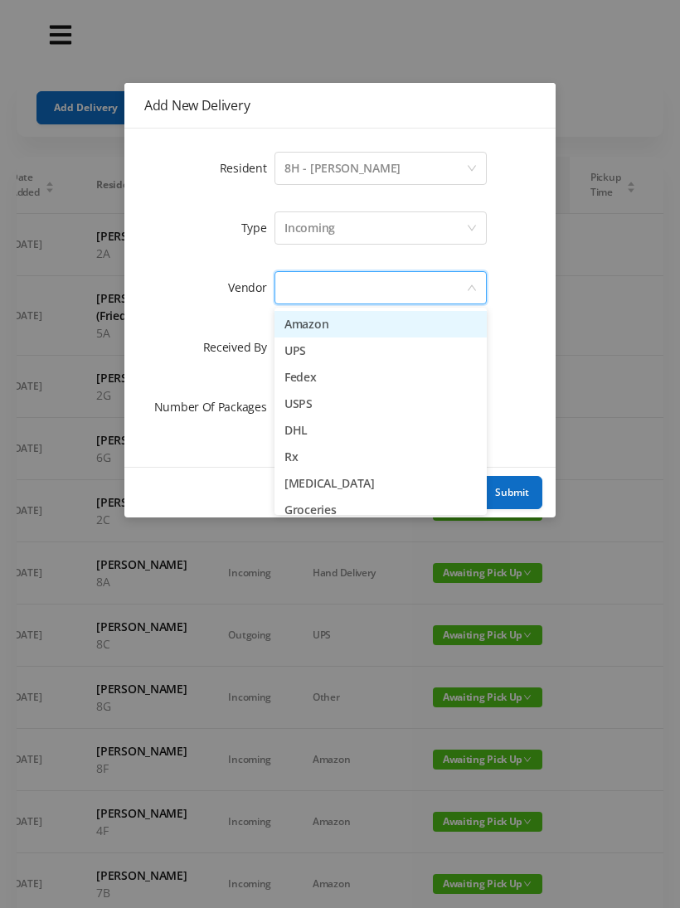
click at [334, 325] on li "Amazon" at bounding box center [380, 324] width 212 height 27
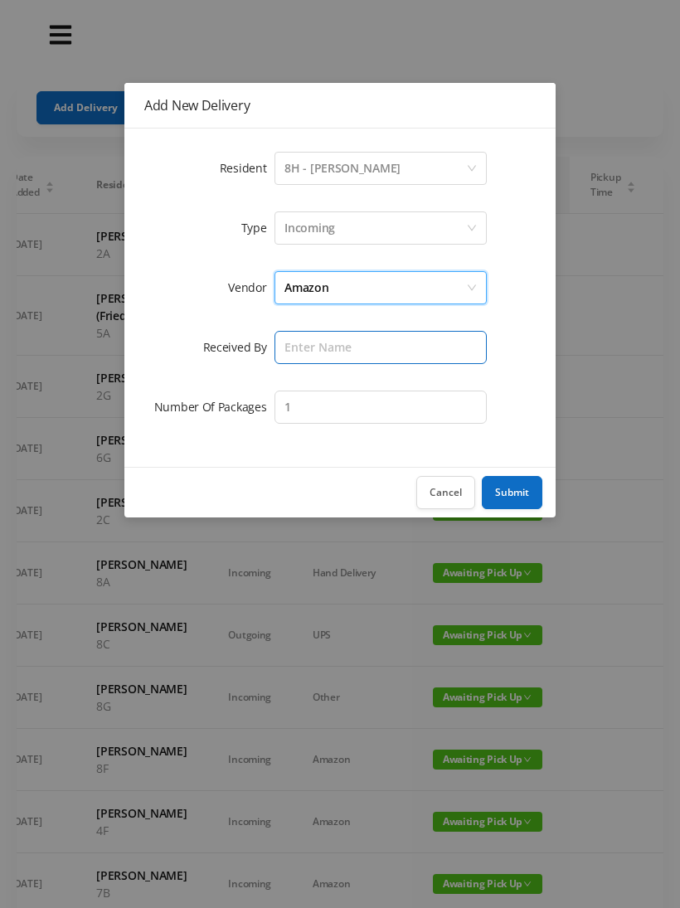
click at [332, 344] on input "text" at bounding box center [380, 347] width 212 height 33
type input "Melece"
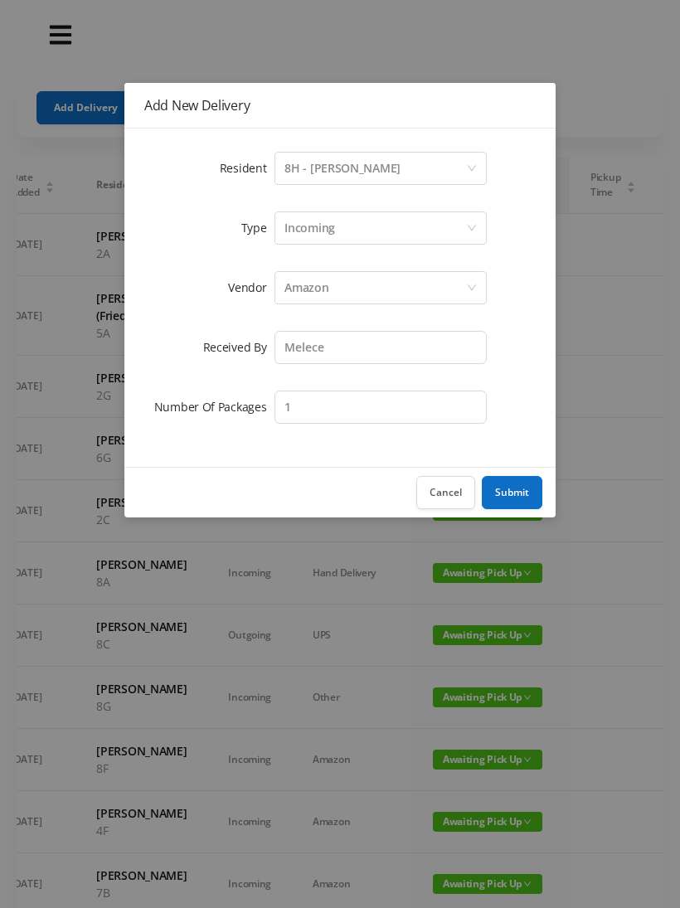
click at [517, 494] on button "Submit" at bounding box center [512, 492] width 61 height 33
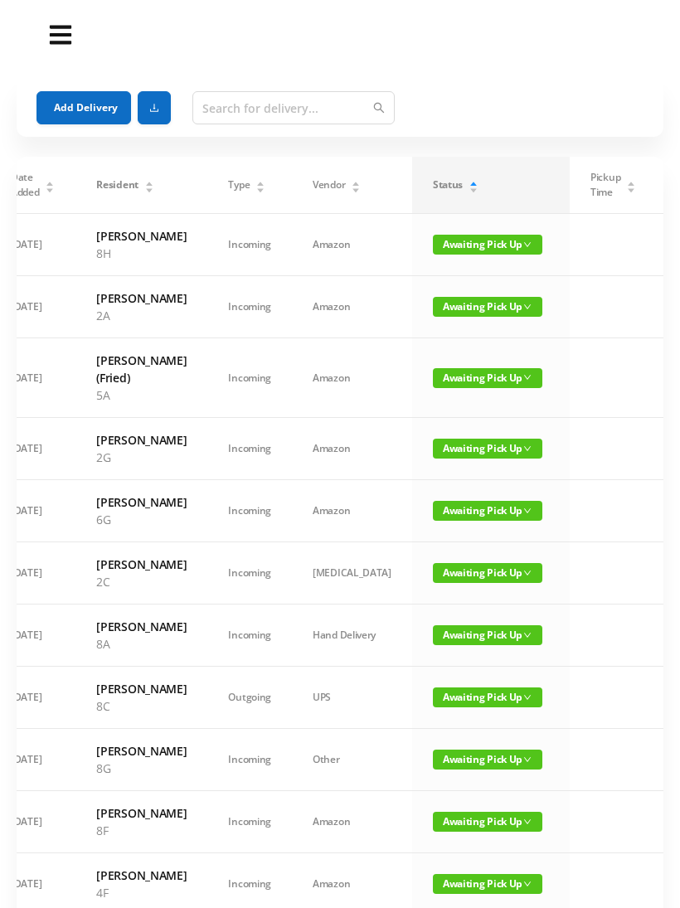
click at [94, 111] on button "Add Delivery" at bounding box center [83, 107] width 94 height 33
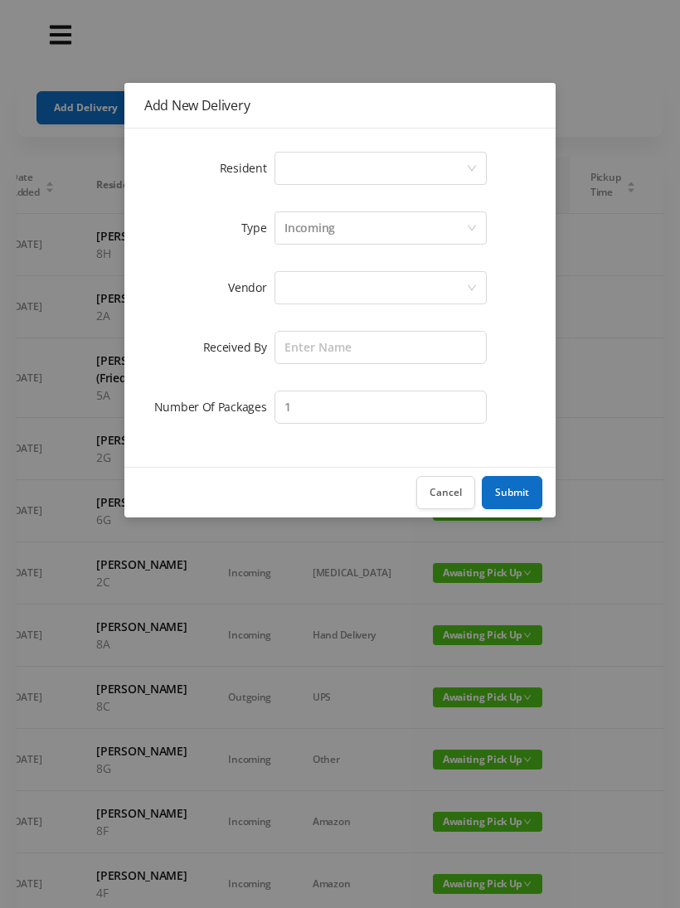
click at [337, 169] on div "Select a person" at bounding box center [375, 168] width 182 height 31
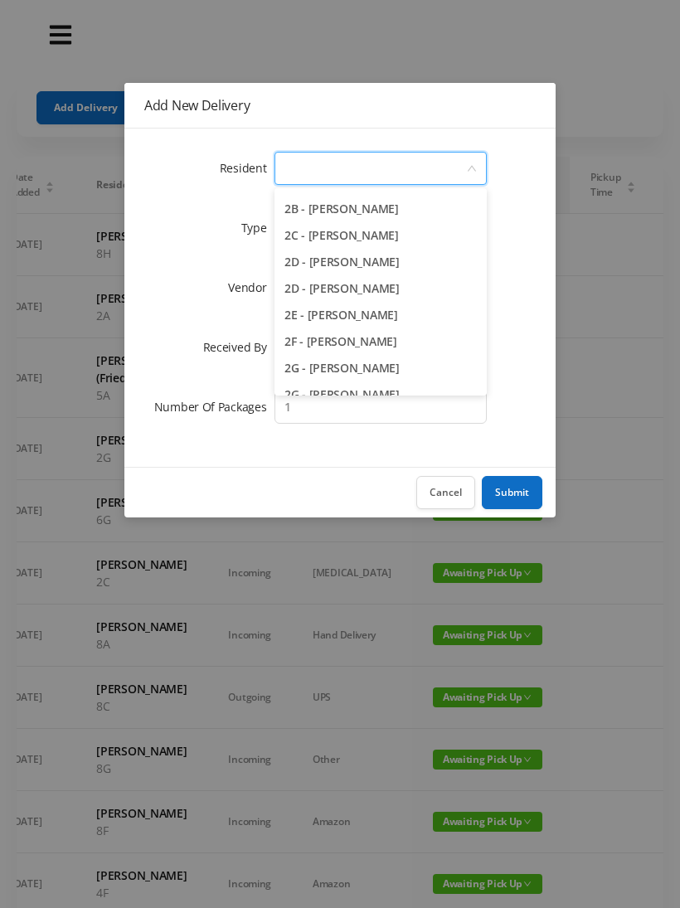
scroll to position [371, 0]
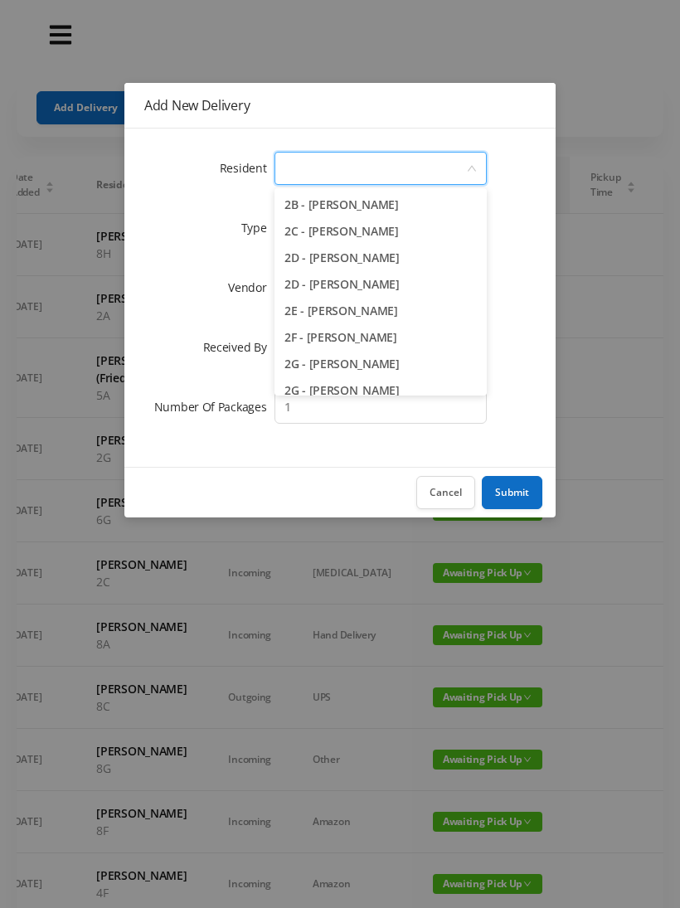
click at [411, 319] on li "2E - [PERSON_NAME]" at bounding box center [380, 311] width 212 height 27
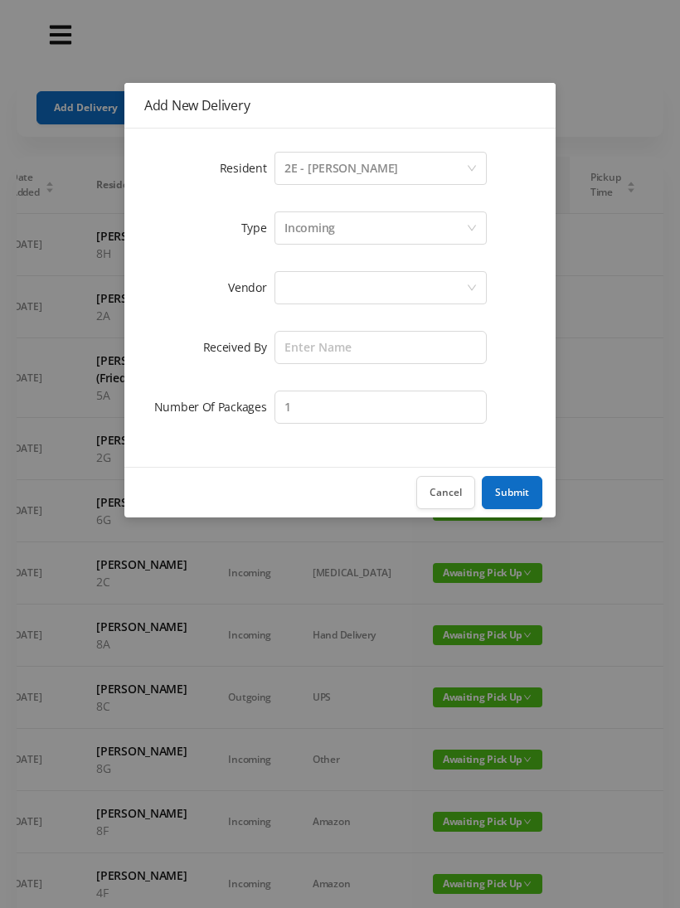
click at [341, 232] on div "Incoming" at bounding box center [375, 227] width 182 height 31
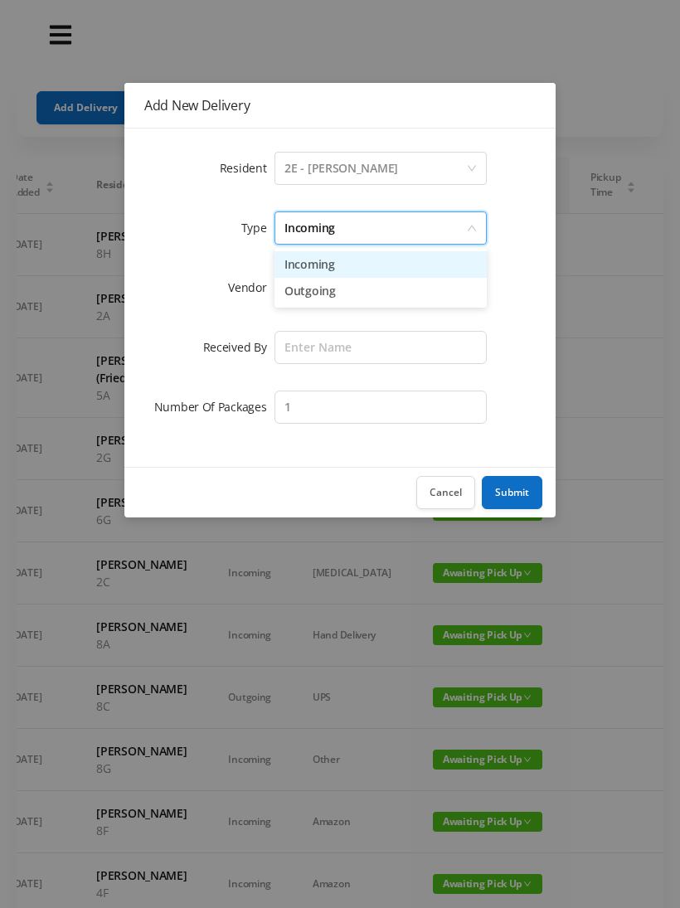
click at [337, 264] on li "Incoming" at bounding box center [380, 264] width 212 height 27
click at [322, 290] on div at bounding box center [375, 287] width 182 height 31
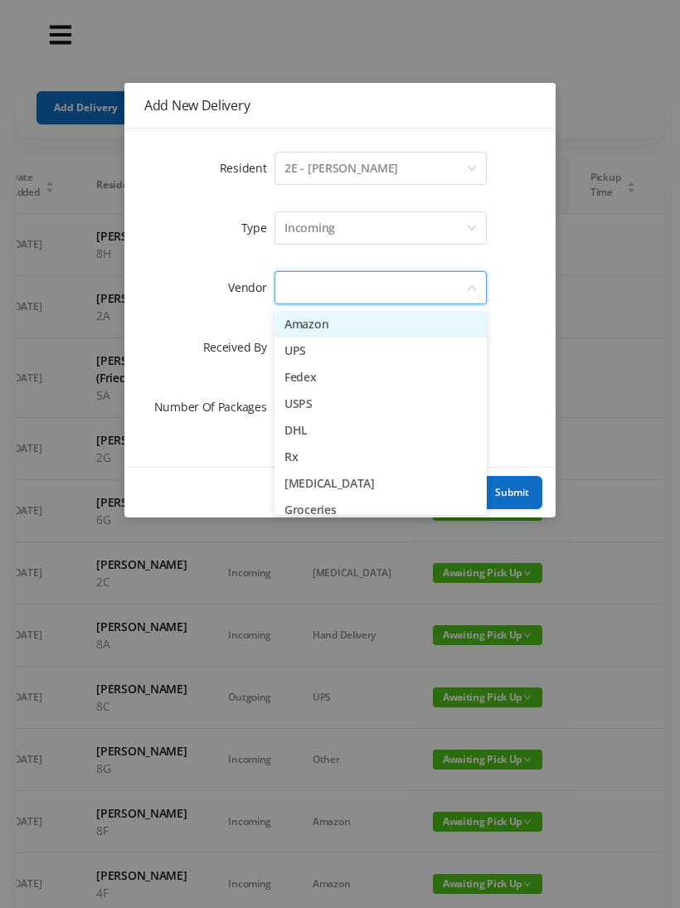
click at [327, 327] on li "Amazon" at bounding box center [380, 324] width 212 height 27
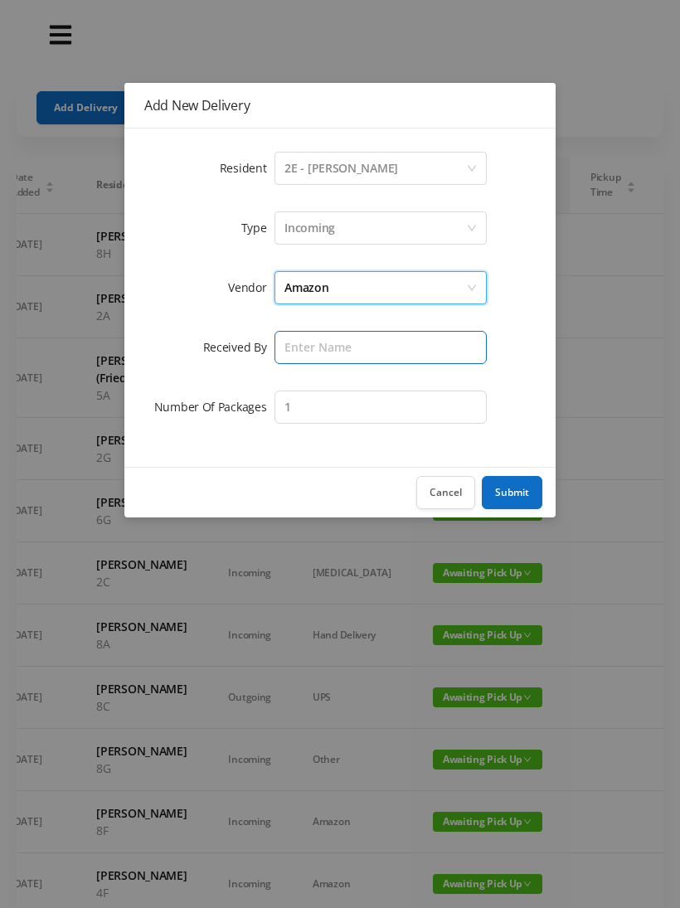
click at [317, 346] on input "text" at bounding box center [380, 347] width 212 height 33
type input "Melece"
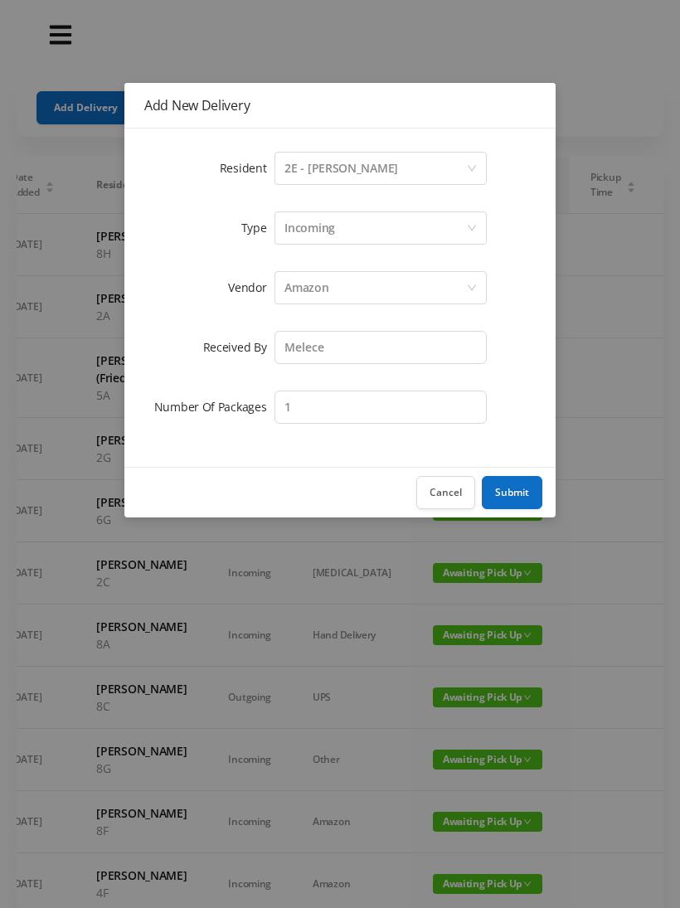
click at [516, 487] on button "Submit" at bounding box center [512, 492] width 61 height 33
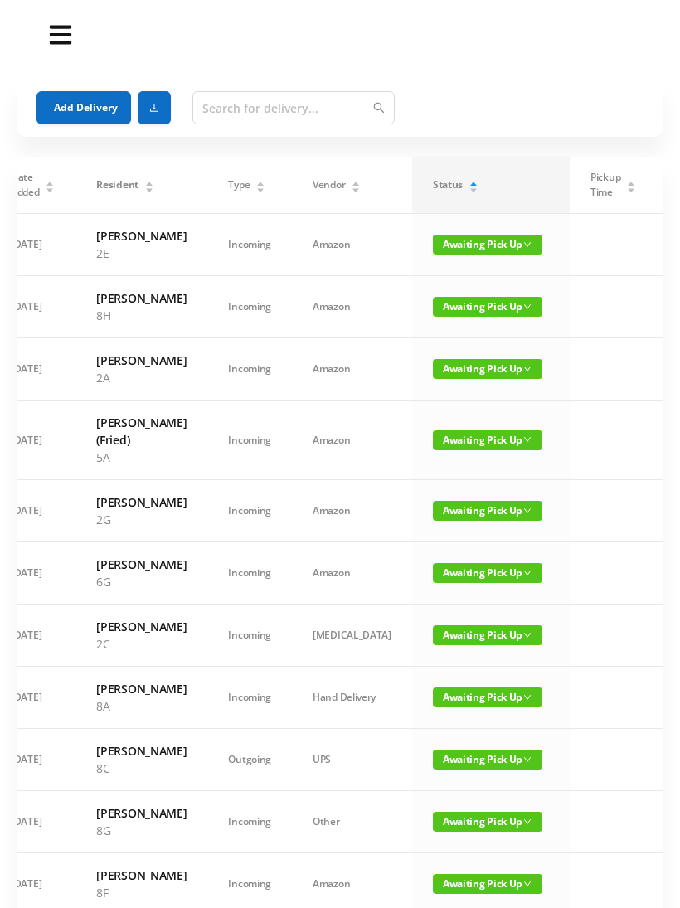
click at [106, 108] on button "Add Delivery" at bounding box center [83, 107] width 94 height 33
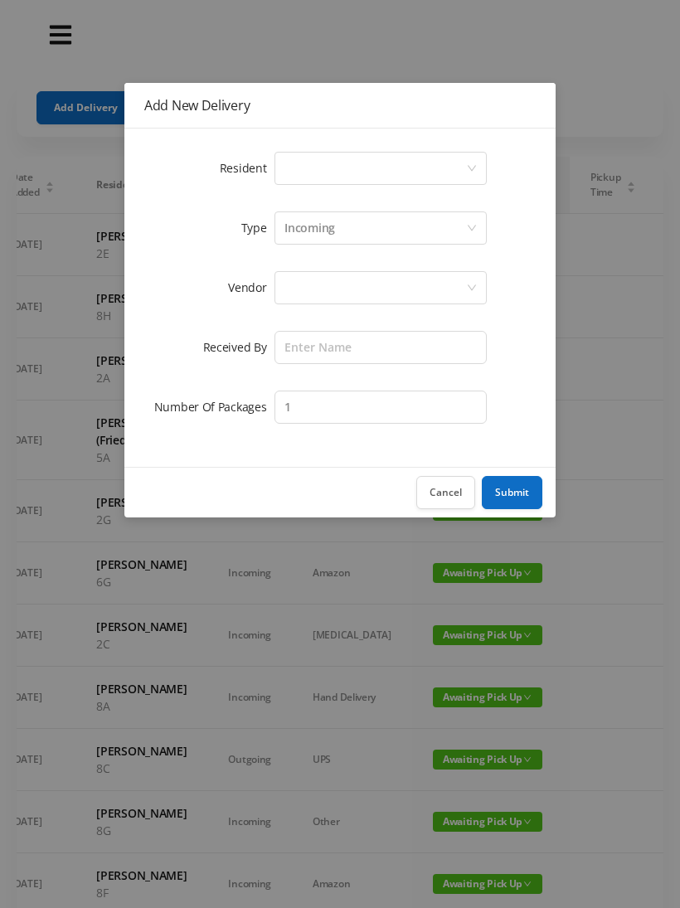
click at [337, 168] on div "Select a person" at bounding box center [375, 168] width 182 height 31
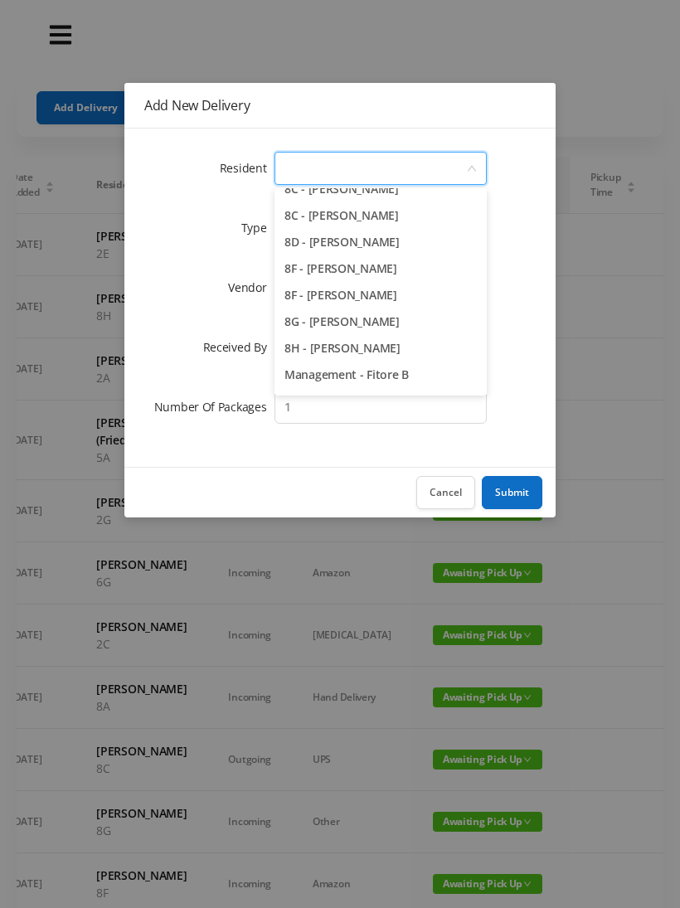
scroll to position [2295, 0]
click at [429, 273] on li "8F - [PERSON_NAME]" at bounding box center [380, 270] width 212 height 27
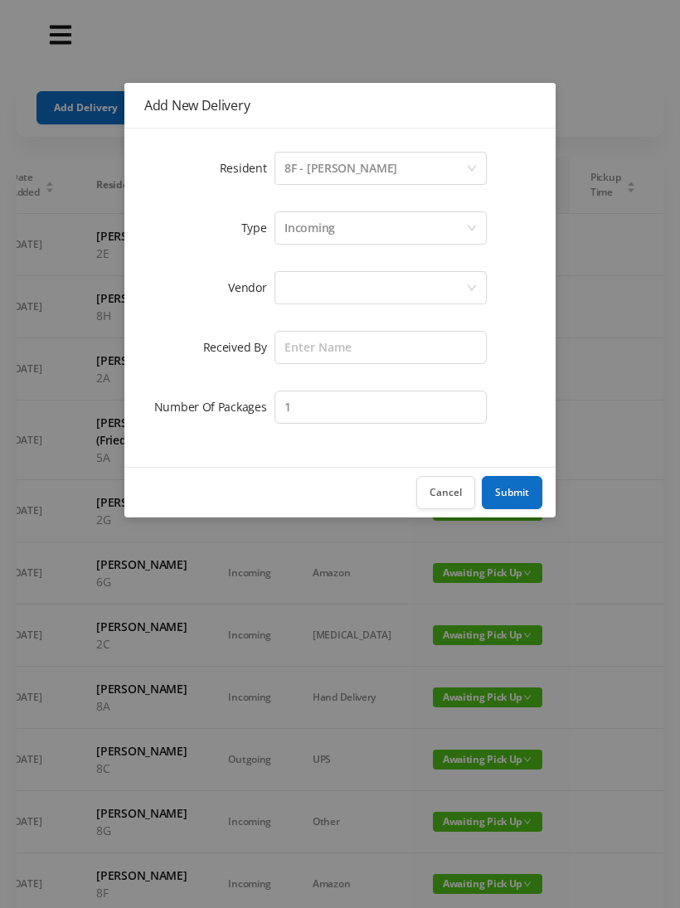
click at [342, 229] on div "Incoming" at bounding box center [375, 227] width 182 height 31
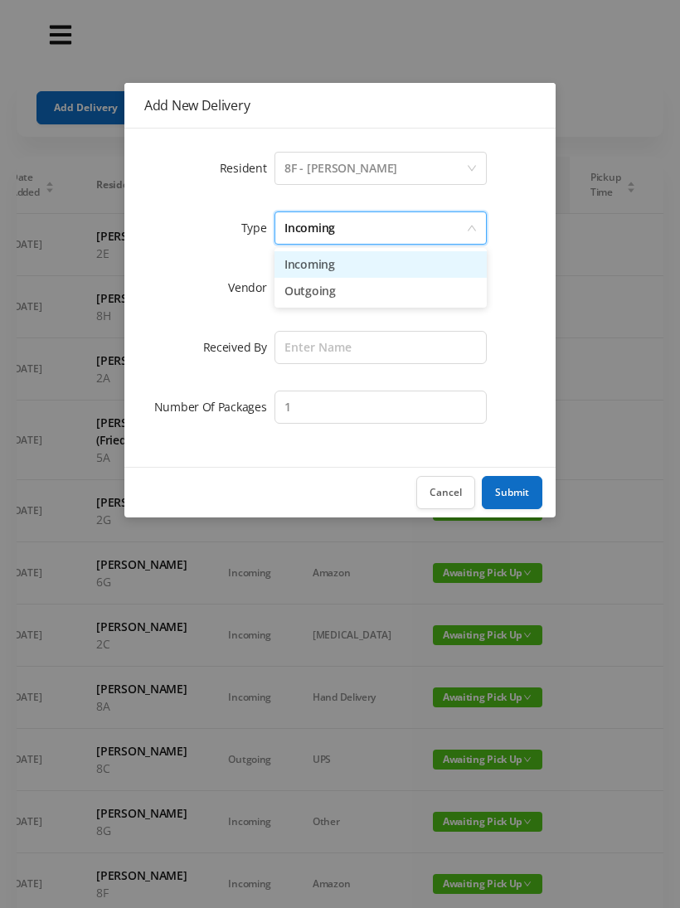
click at [335, 267] on li "Incoming" at bounding box center [380, 264] width 212 height 27
click at [332, 293] on div at bounding box center [375, 287] width 182 height 31
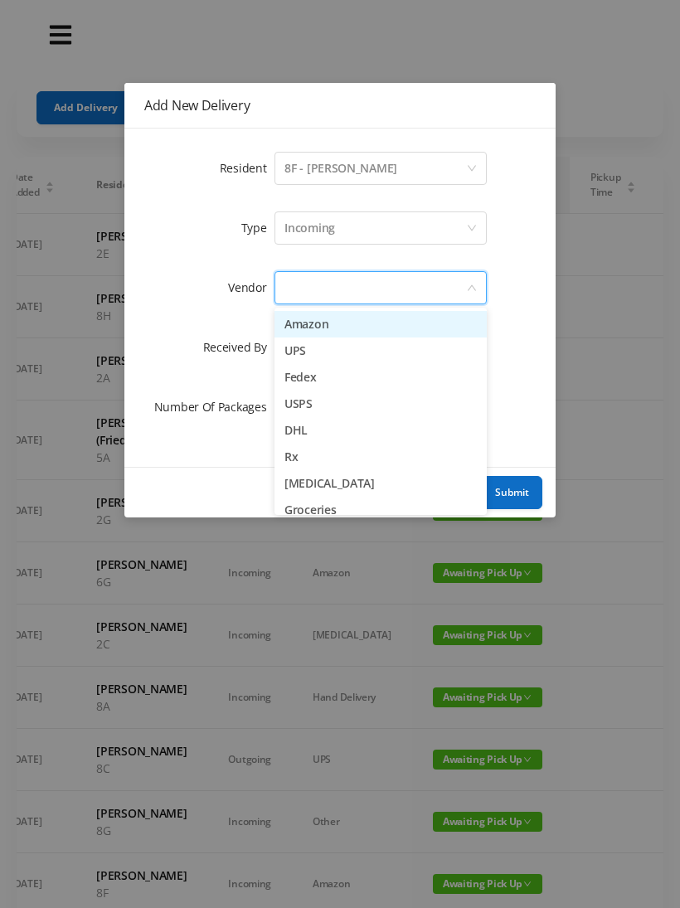
click at [328, 327] on li "Amazon" at bounding box center [380, 324] width 212 height 27
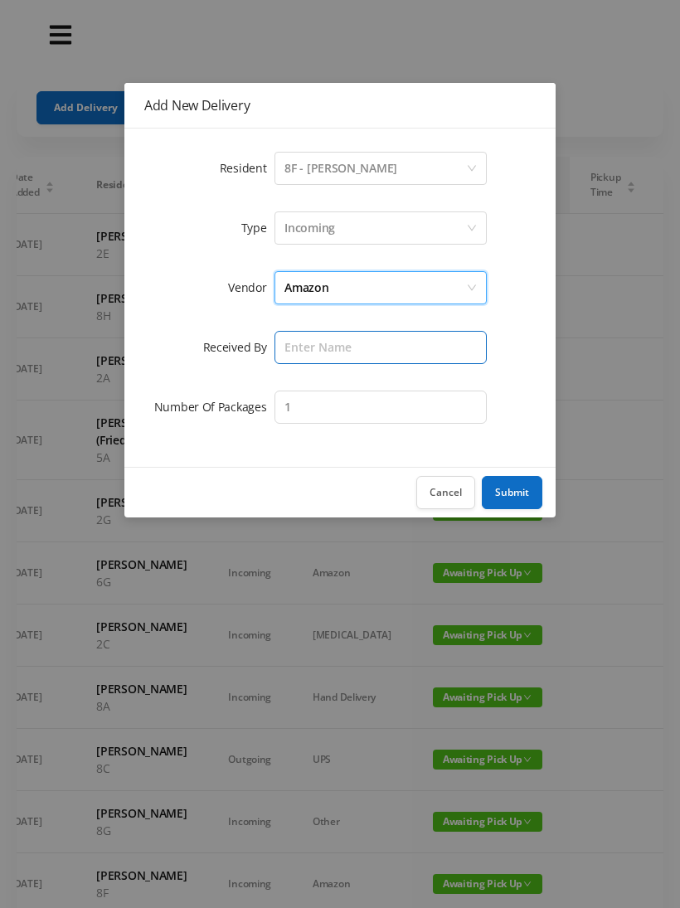
click at [328, 349] on input "text" at bounding box center [380, 347] width 212 height 33
type input "Melece"
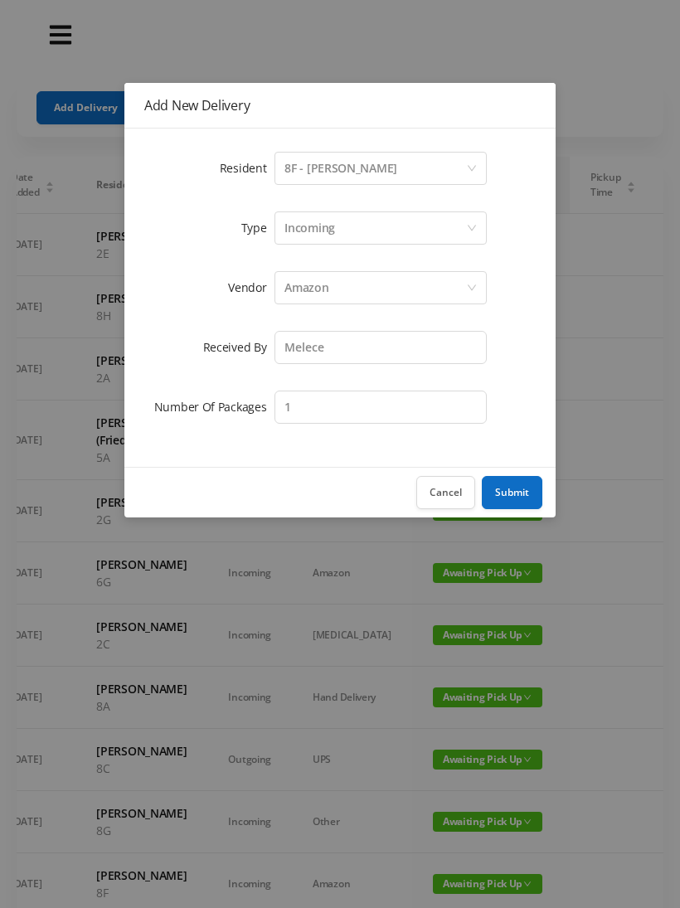
click at [511, 492] on button "Submit" at bounding box center [512, 492] width 61 height 33
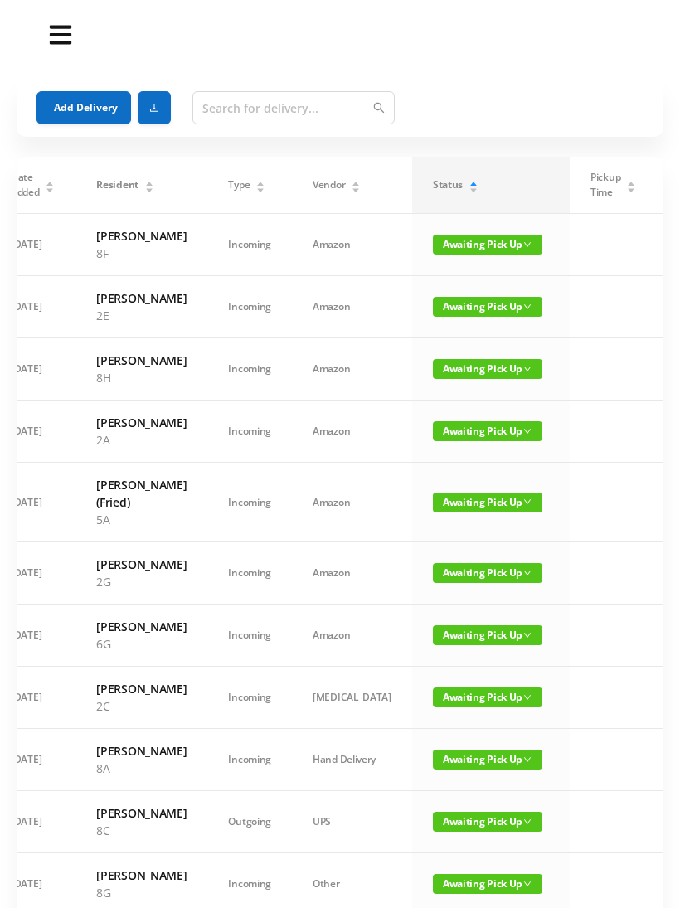
click at [88, 110] on button "Add Delivery" at bounding box center [83, 107] width 94 height 33
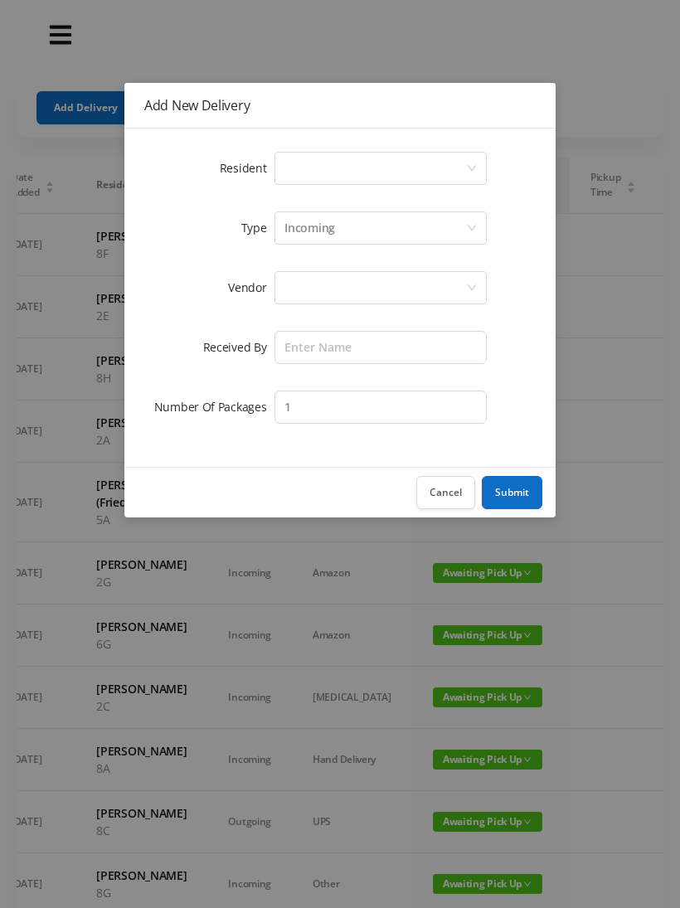
click at [319, 164] on div "Select a person" at bounding box center [375, 168] width 182 height 31
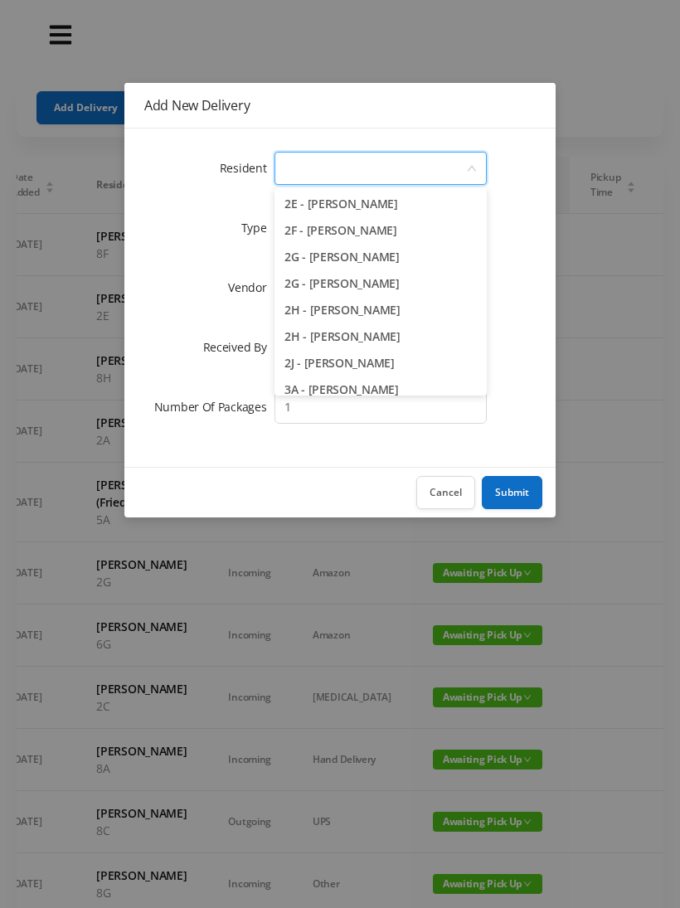
scroll to position [480, 0]
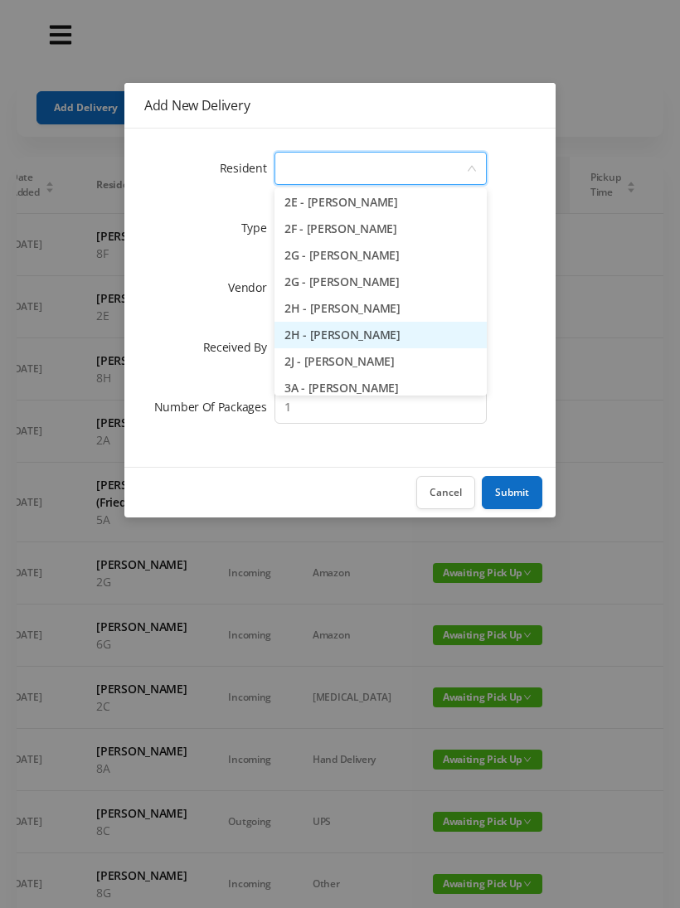
click at [418, 335] on li "2H - [PERSON_NAME]" at bounding box center [380, 335] width 212 height 27
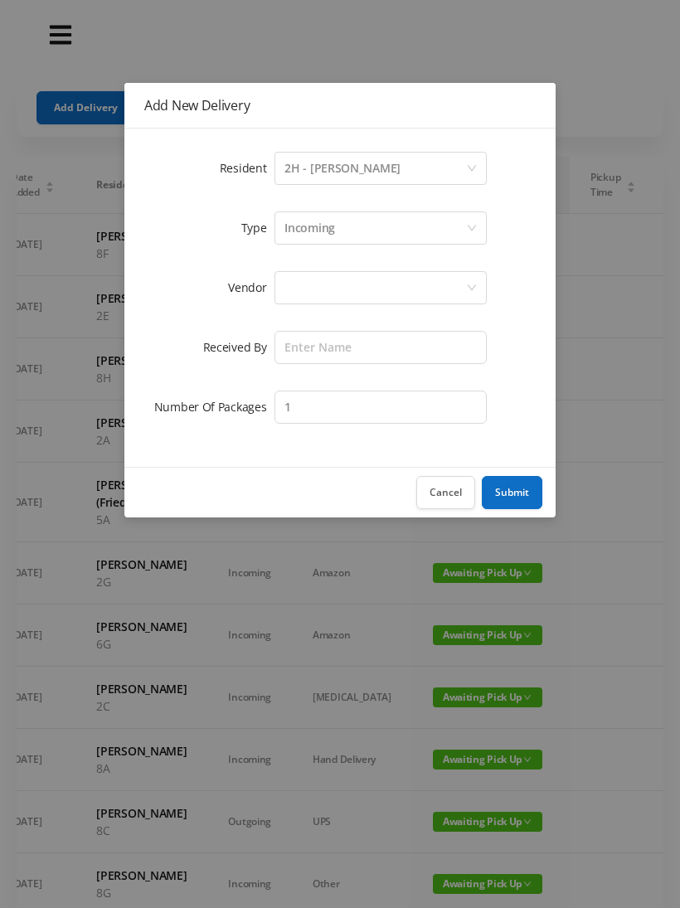
click at [326, 230] on div "Incoming" at bounding box center [309, 227] width 51 height 31
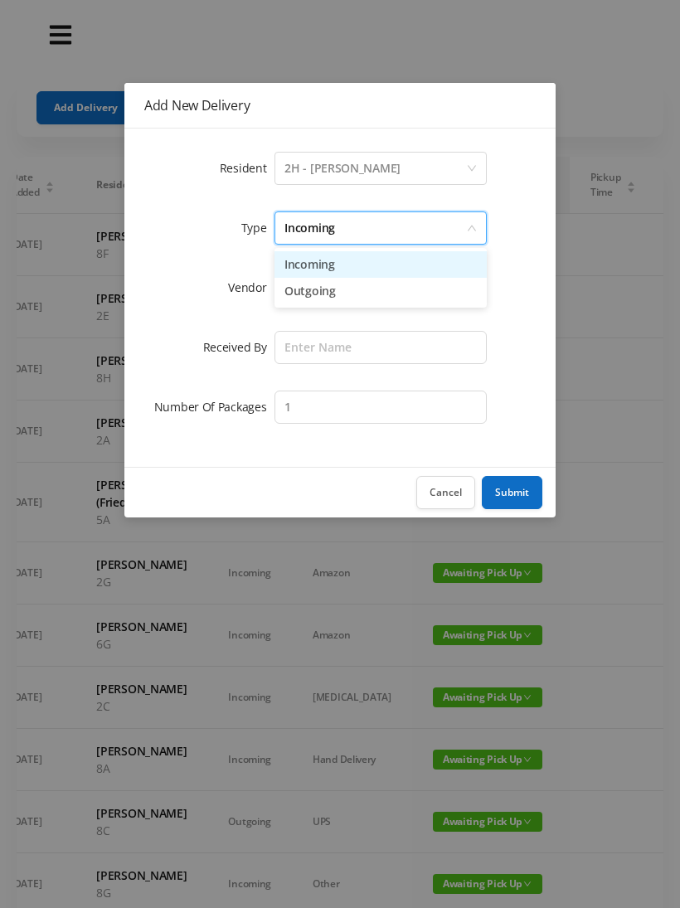
click at [318, 269] on li "Incoming" at bounding box center [380, 264] width 212 height 27
click at [319, 293] on div at bounding box center [375, 287] width 182 height 31
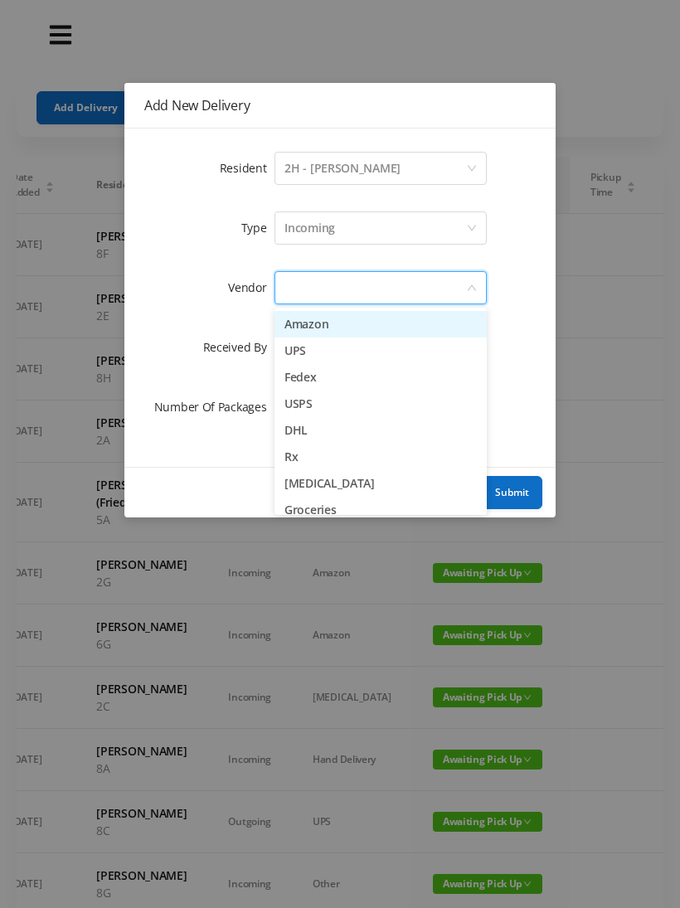
click at [315, 325] on li "Amazon" at bounding box center [380, 324] width 212 height 27
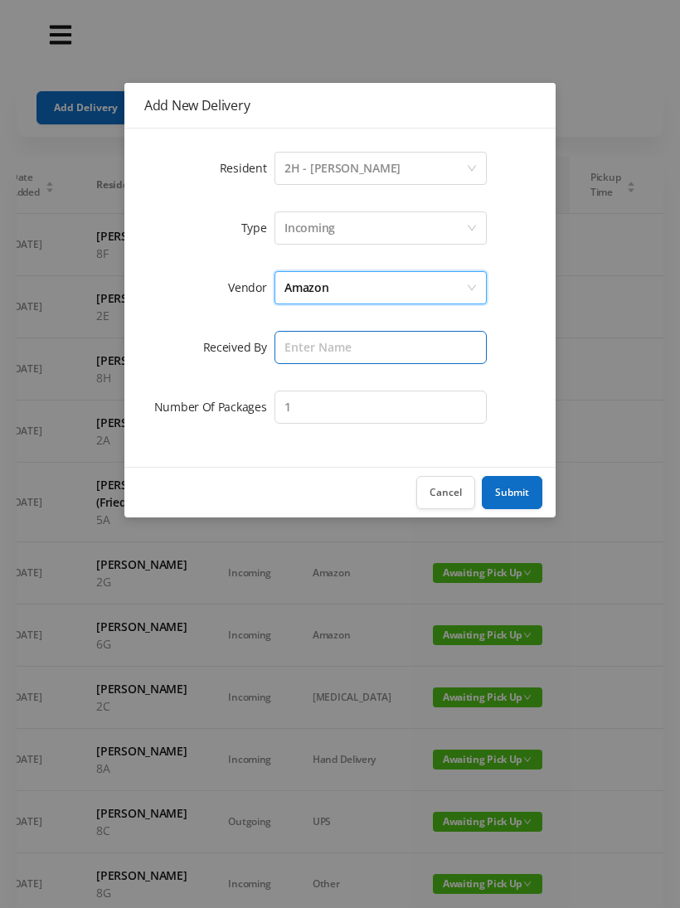
click at [317, 348] on input "text" at bounding box center [380, 347] width 212 height 33
type input "Melece"
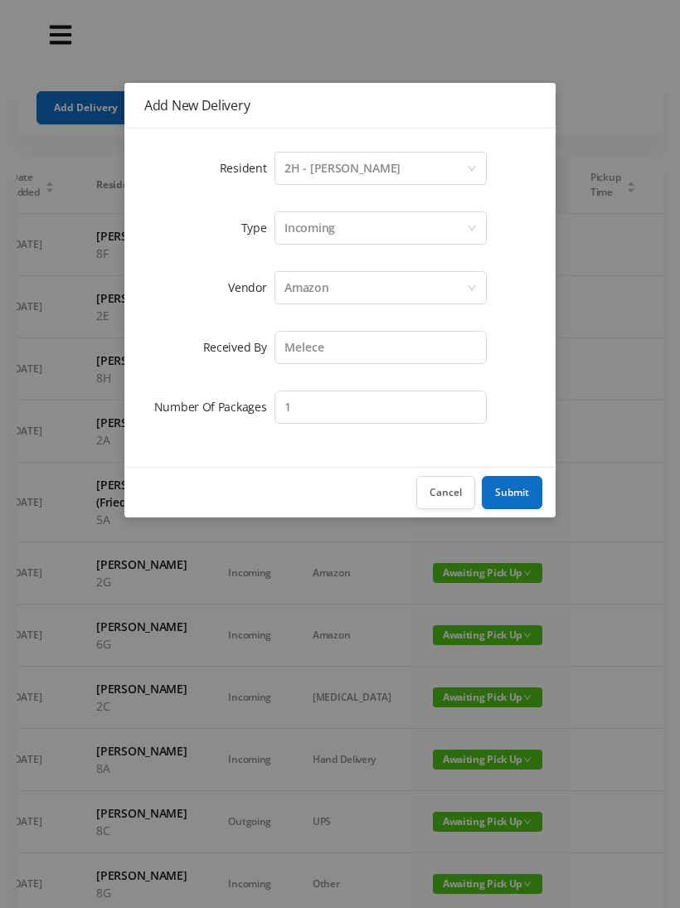
click at [516, 496] on button "Submit" at bounding box center [512, 492] width 61 height 33
